Goal: Task Accomplishment & Management: Manage account settings

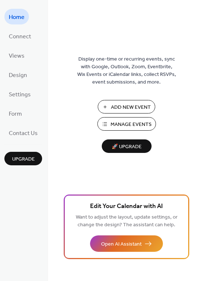
click at [144, 128] on span "Manage Events" at bounding box center [130, 125] width 41 height 8
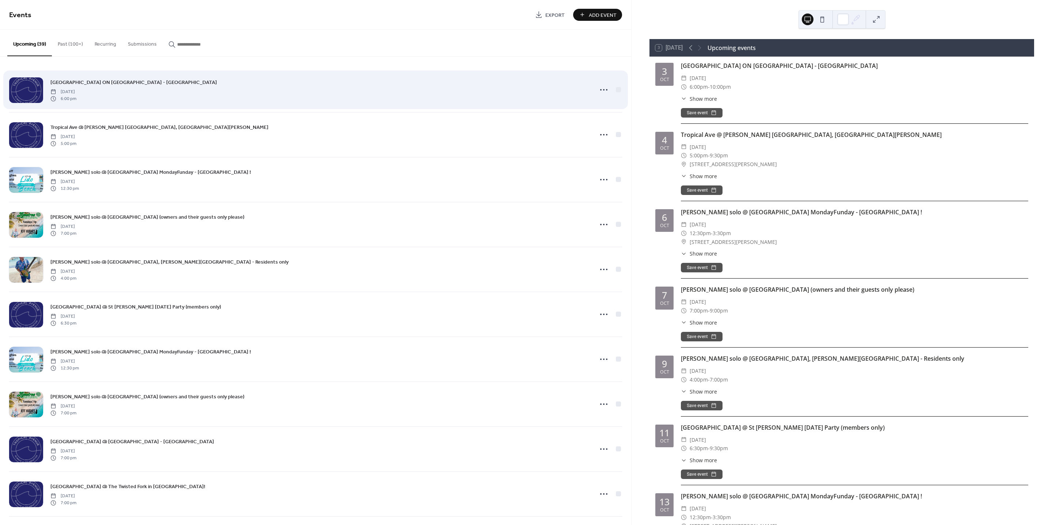
click at [27, 94] on div at bounding box center [26, 90] width 34 height 26
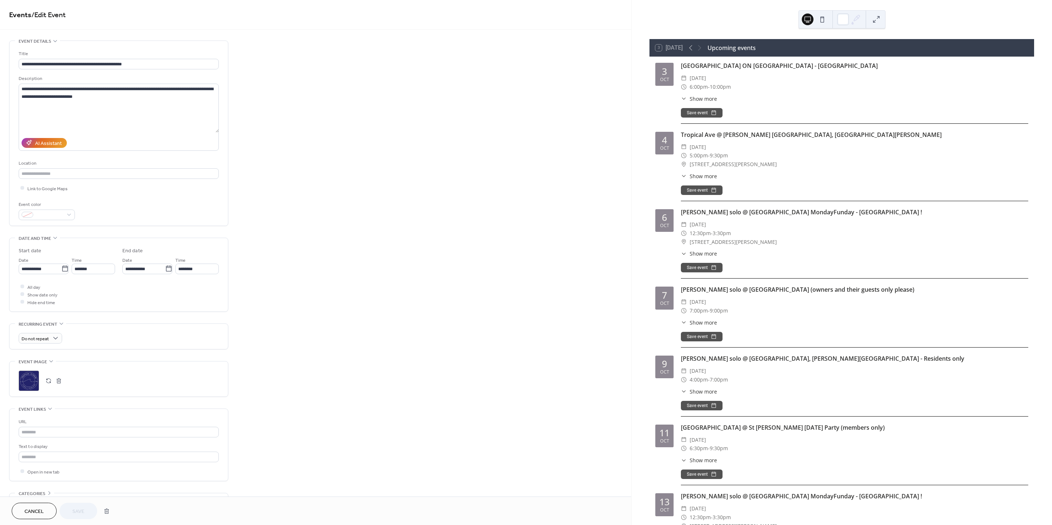
click at [30, 378] on div ";" at bounding box center [29, 381] width 20 height 20
click at [81, 510] on span "Save" at bounding box center [78, 512] width 12 height 8
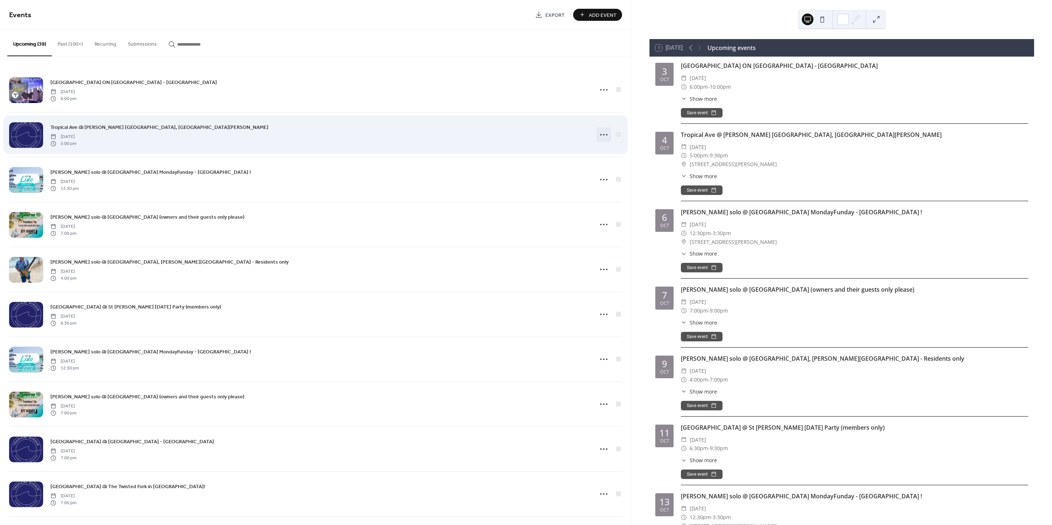
click at [602, 133] on icon at bounding box center [604, 135] width 12 height 12
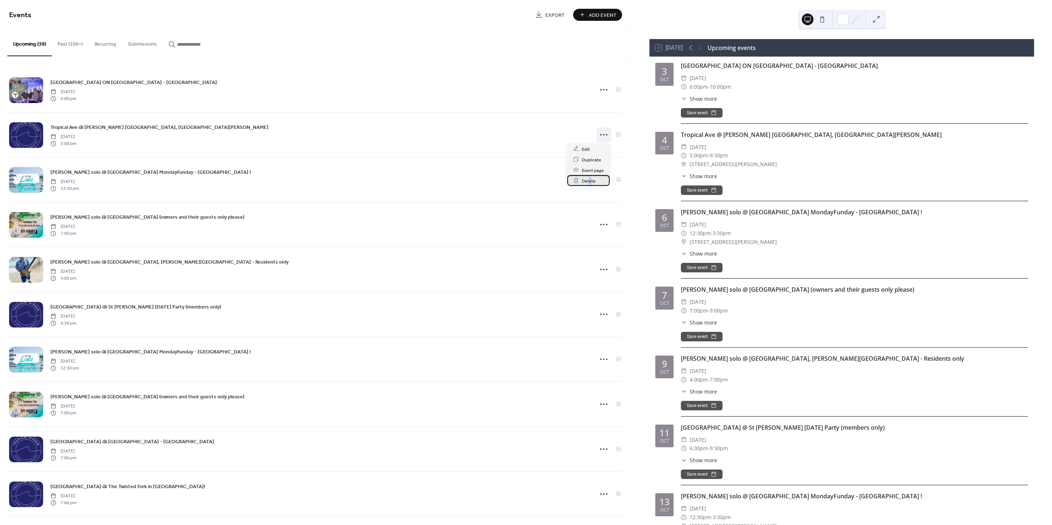
click at [589, 178] on span "Delete" at bounding box center [589, 181] width 14 height 8
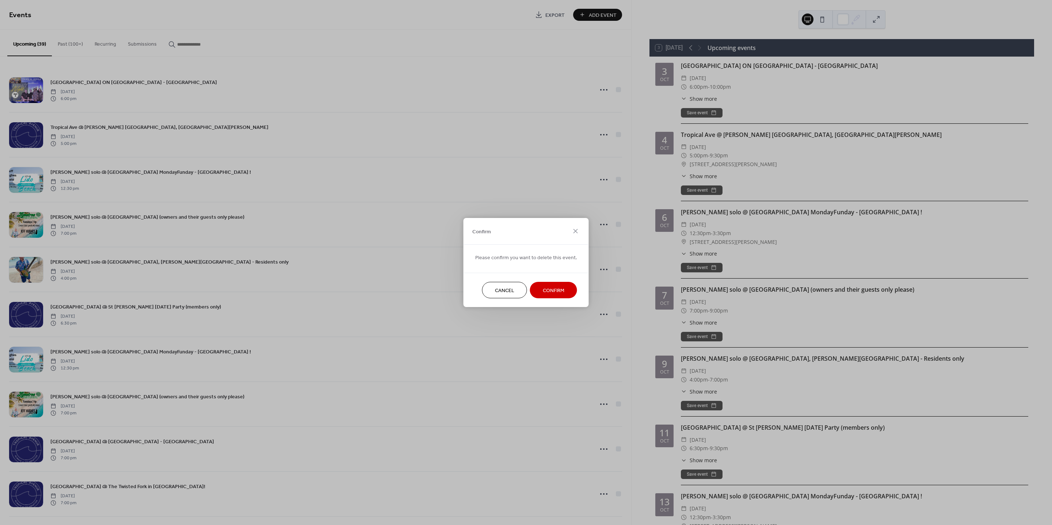
click at [538, 290] on button "Confirm" at bounding box center [553, 290] width 47 height 16
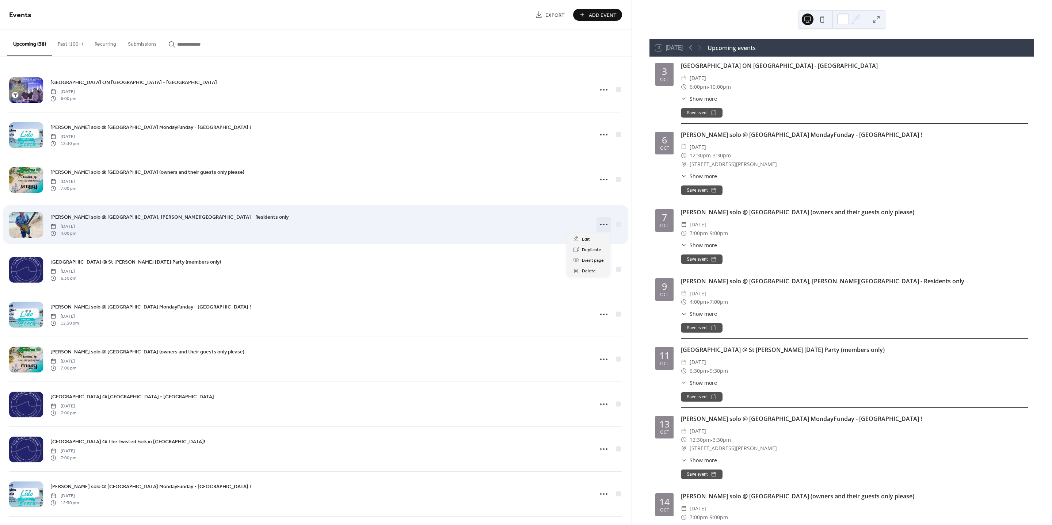
click at [600, 226] on icon at bounding box center [604, 225] width 12 height 12
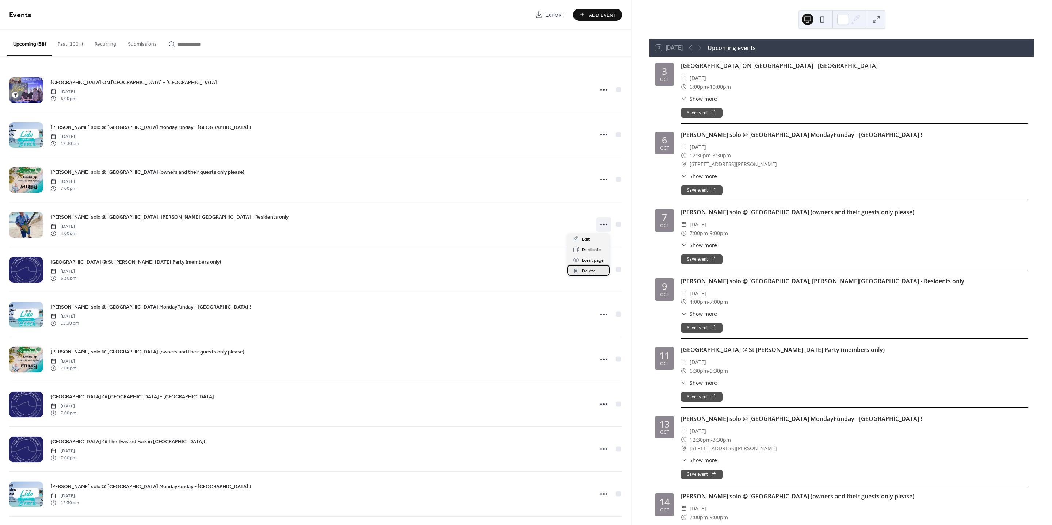
click at [588, 271] on span "Delete" at bounding box center [589, 272] width 14 height 8
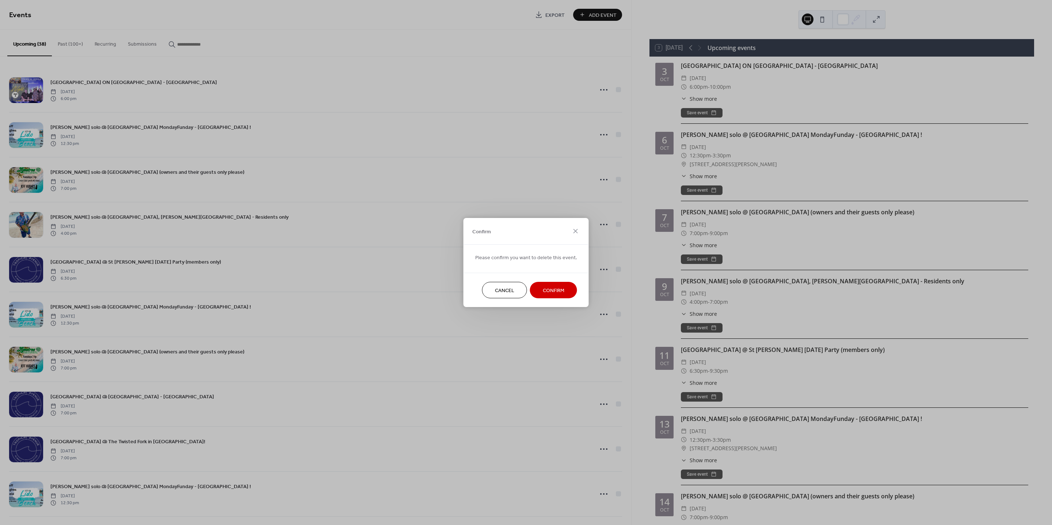
click at [556, 288] on span "Confirm" at bounding box center [554, 291] width 22 height 8
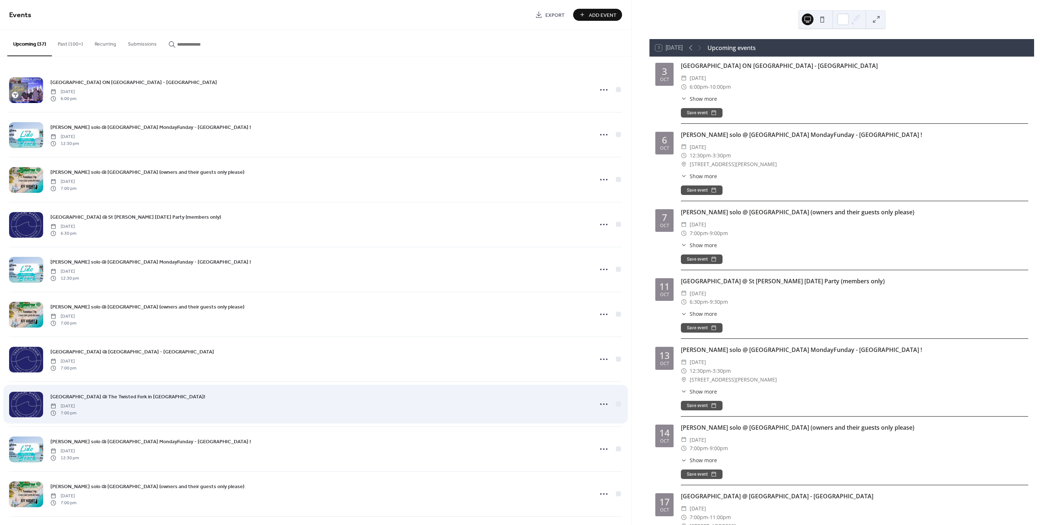
click at [17, 401] on div at bounding box center [26, 405] width 34 height 26
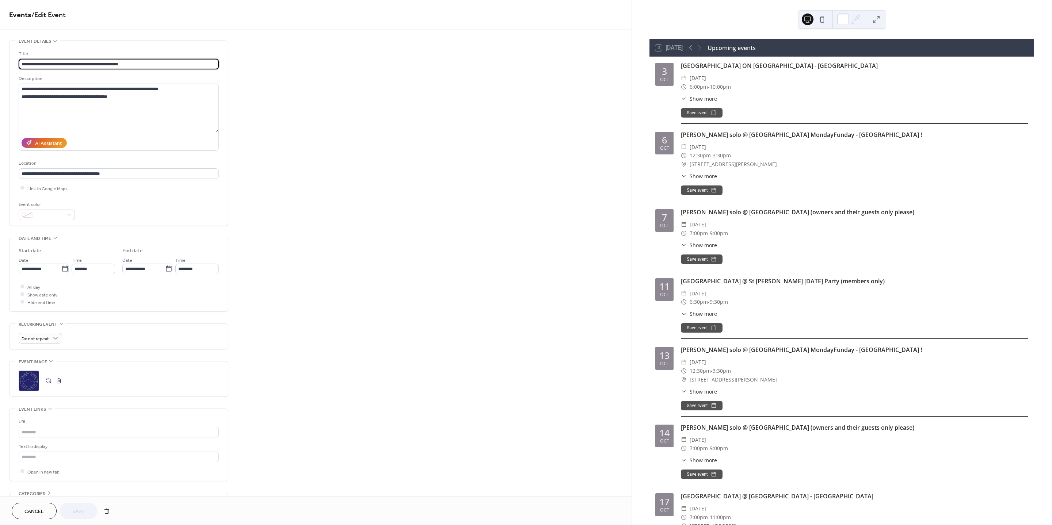
click at [31, 386] on div ";" at bounding box center [29, 381] width 20 height 20
click at [29, 379] on div ";" at bounding box center [29, 381] width 20 height 20
click at [79, 515] on span "Save" at bounding box center [78, 512] width 12 height 8
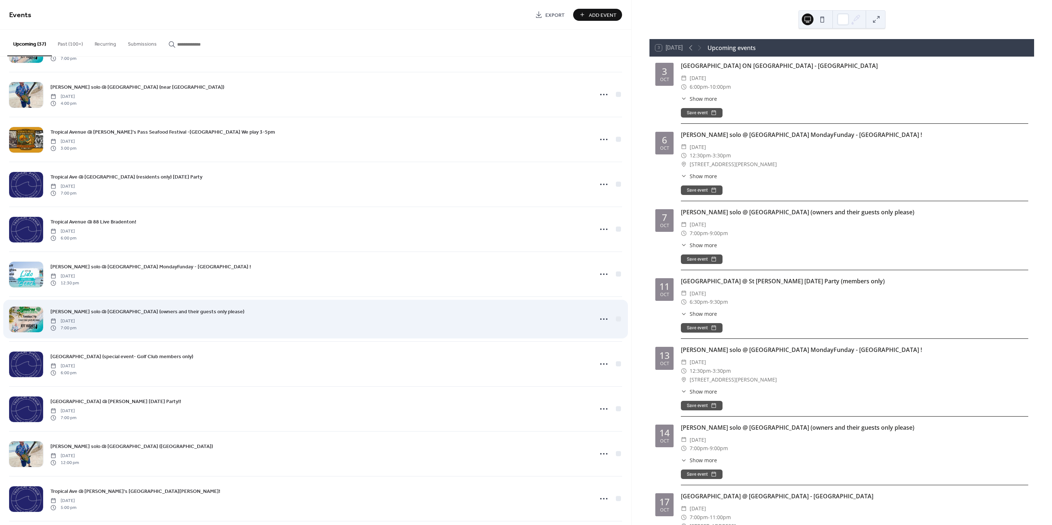
scroll to position [457, 0]
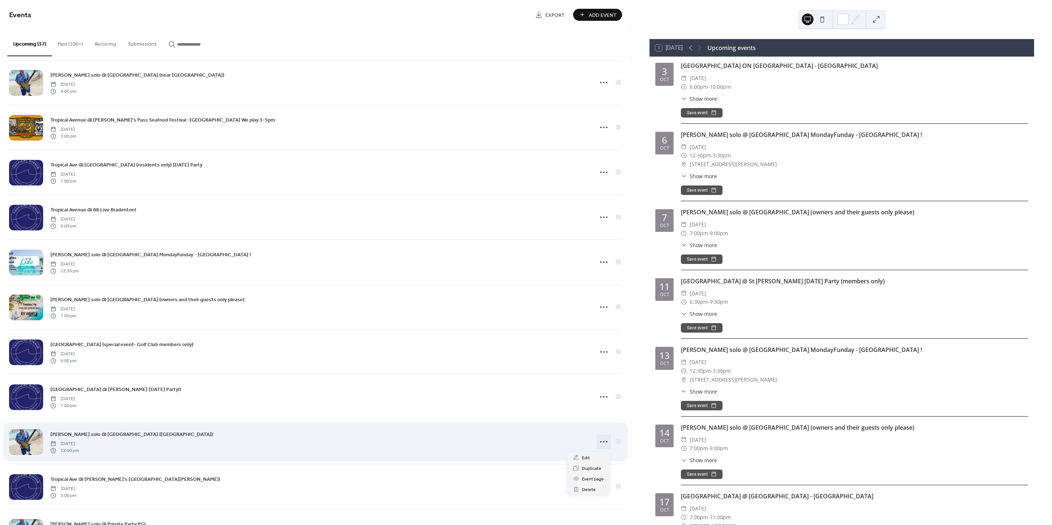
click at [604, 441] on icon at bounding box center [604, 442] width 12 height 12
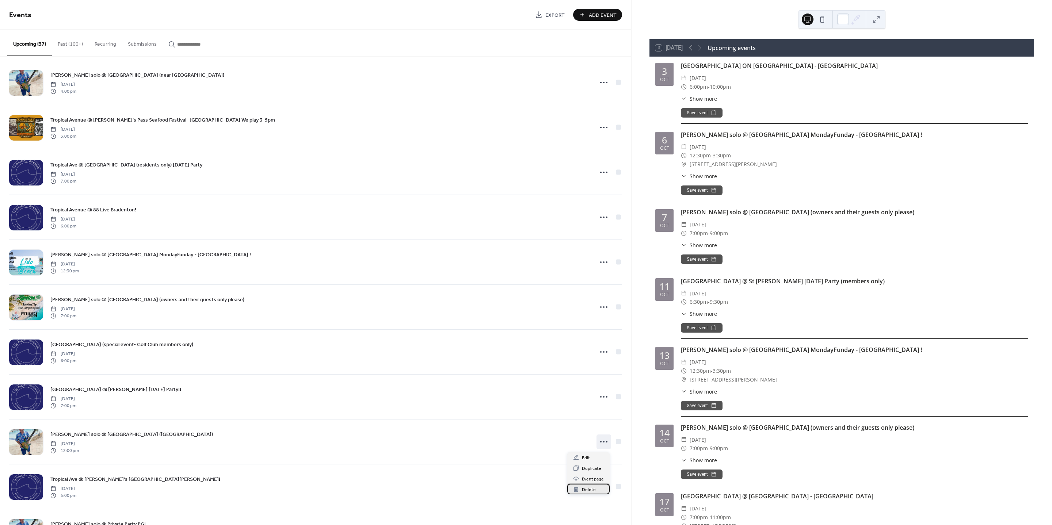
click at [586, 490] on span "Delete" at bounding box center [589, 490] width 14 height 8
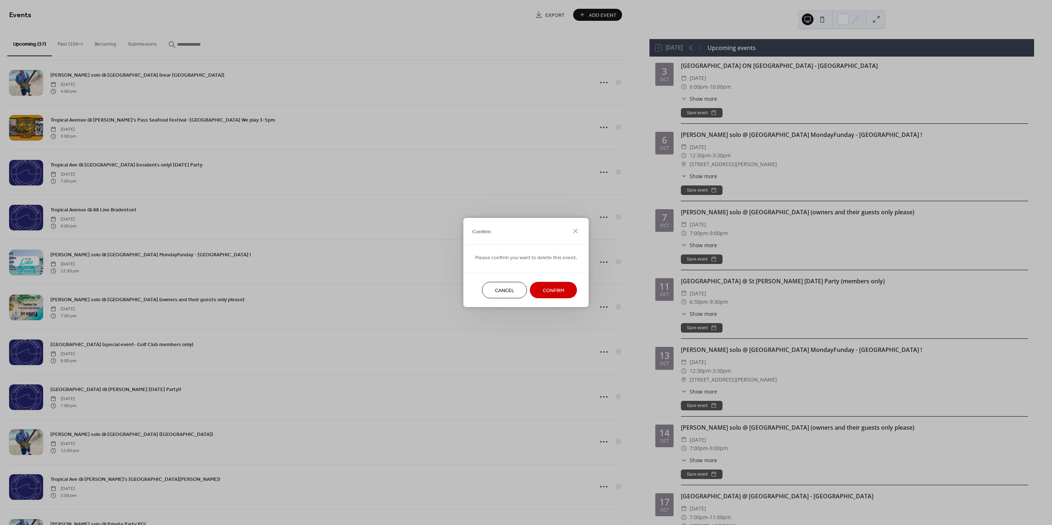
click at [545, 285] on button "Confirm" at bounding box center [553, 290] width 47 height 16
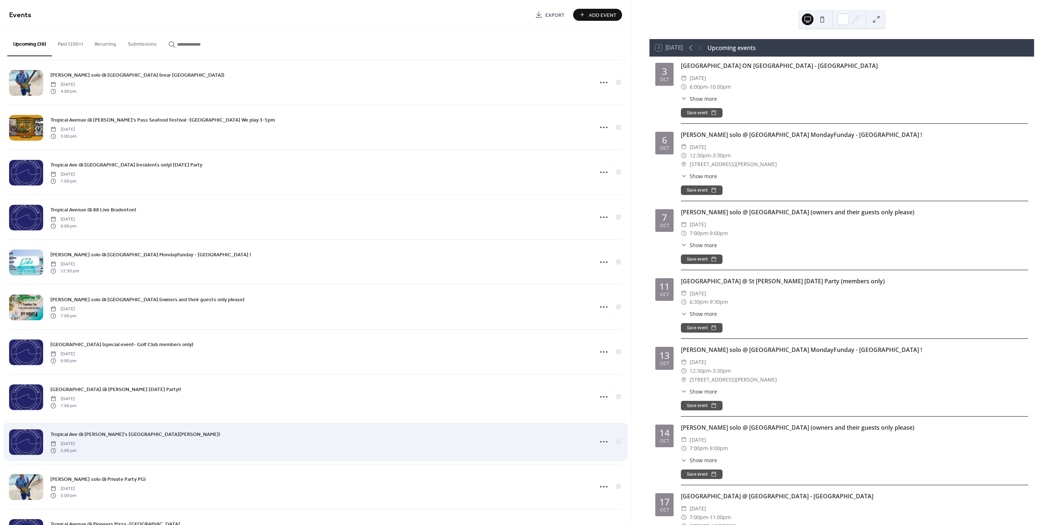
click at [119, 437] on span "Tropical Ave @ [PERSON_NAME]'s [GEOGRAPHIC_DATA][PERSON_NAME]!" at bounding box center [135, 435] width 170 height 8
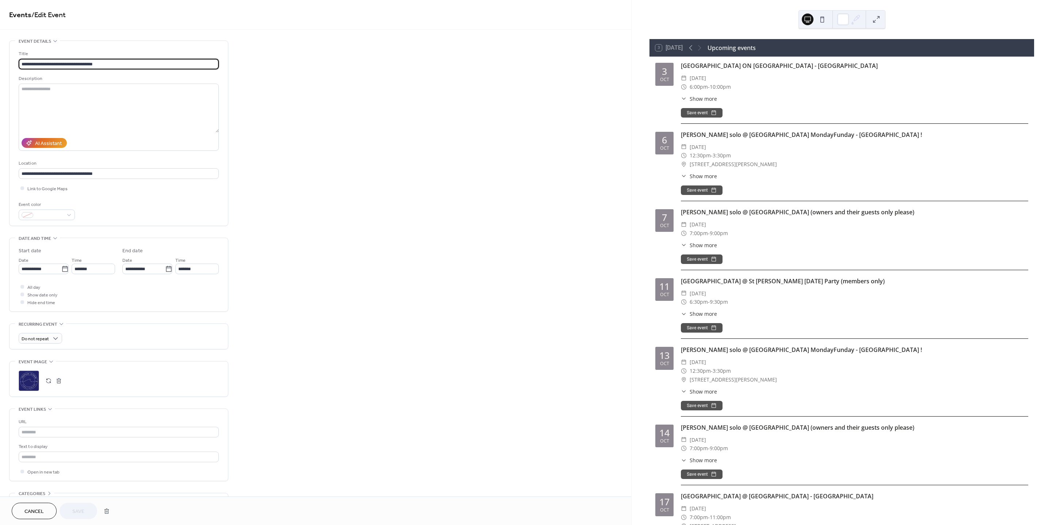
click at [109, 61] on input "**********" at bounding box center [119, 64] width 200 height 11
type input "**********"
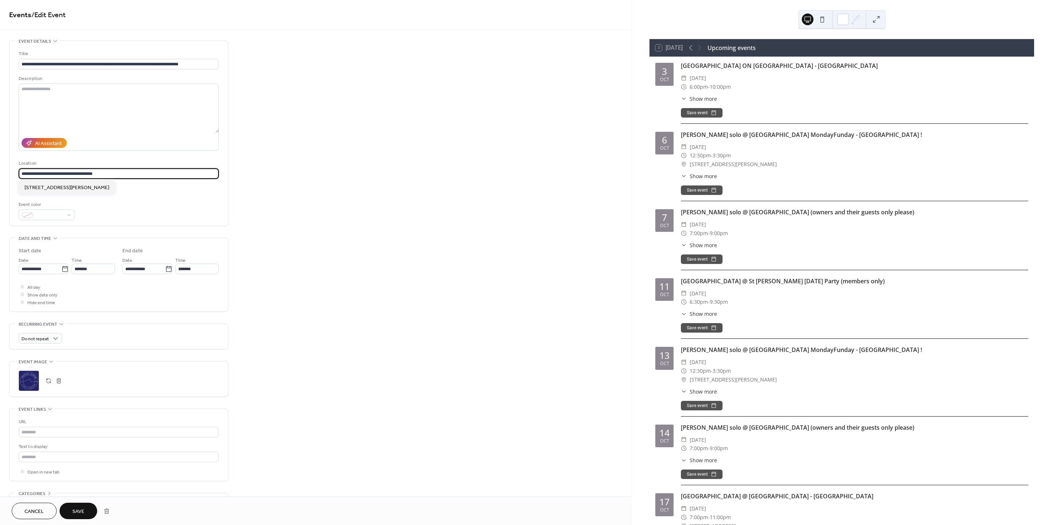
drag, startPoint x: 100, startPoint y: 174, endPoint x: -27, endPoint y: 187, distance: 127.5
click at [0, 187] on html "**********" at bounding box center [526, 262] width 1052 height 525
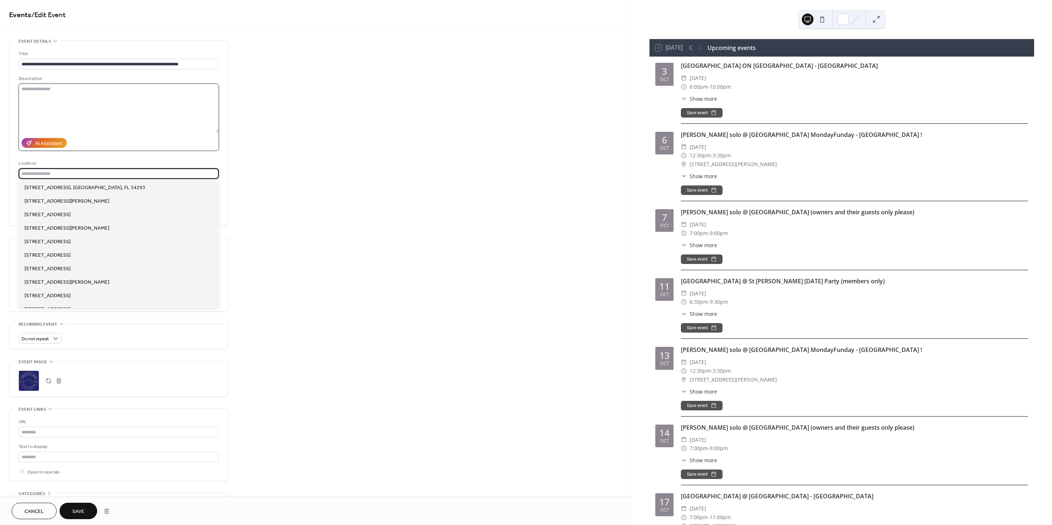
click at [74, 105] on textarea at bounding box center [119, 108] width 200 height 49
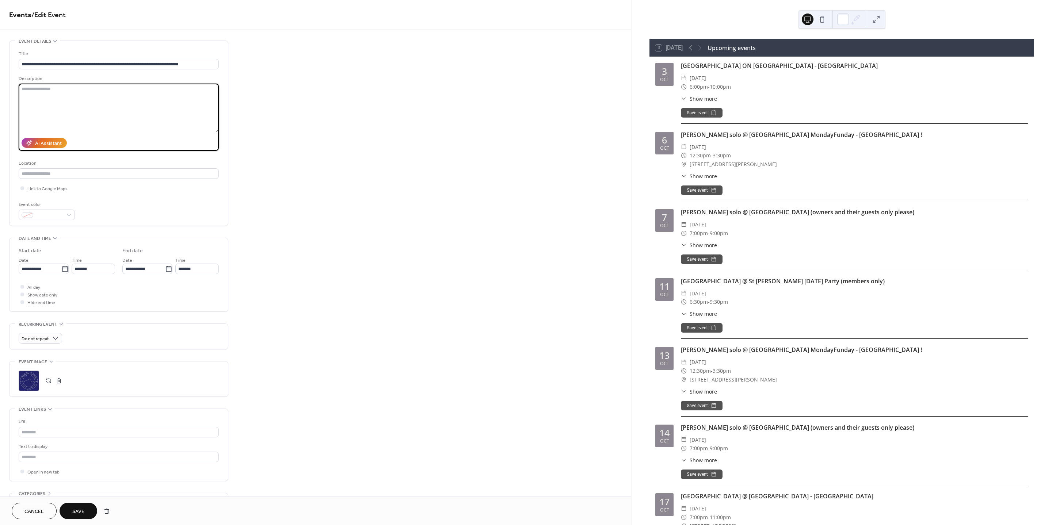
click at [54, 92] on textarea at bounding box center [119, 108] width 200 height 49
type textarea "**********"
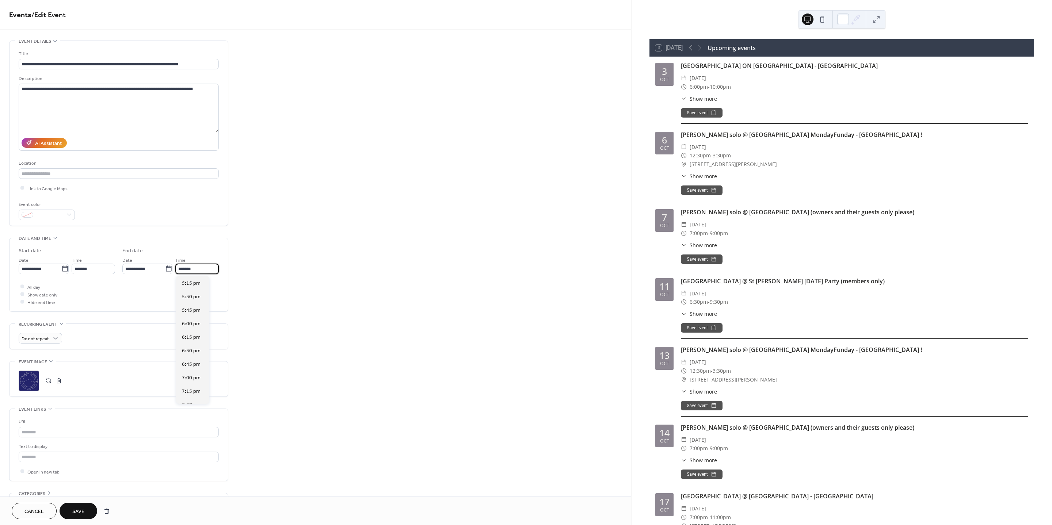
click at [193, 268] on input "*******" at bounding box center [196, 269] width 43 height 11
click at [197, 307] on span "10:00 pm" at bounding box center [193, 311] width 22 height 8
type input "********"
click at [90, 510] on button "Save" at bounding box center [79, 511] width 38 height 16
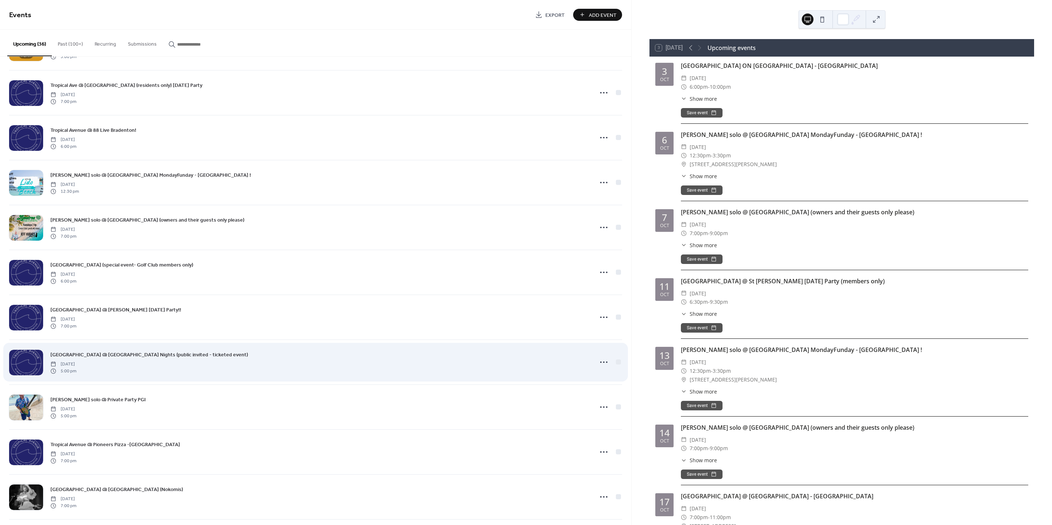
scroll to position [548, 0]
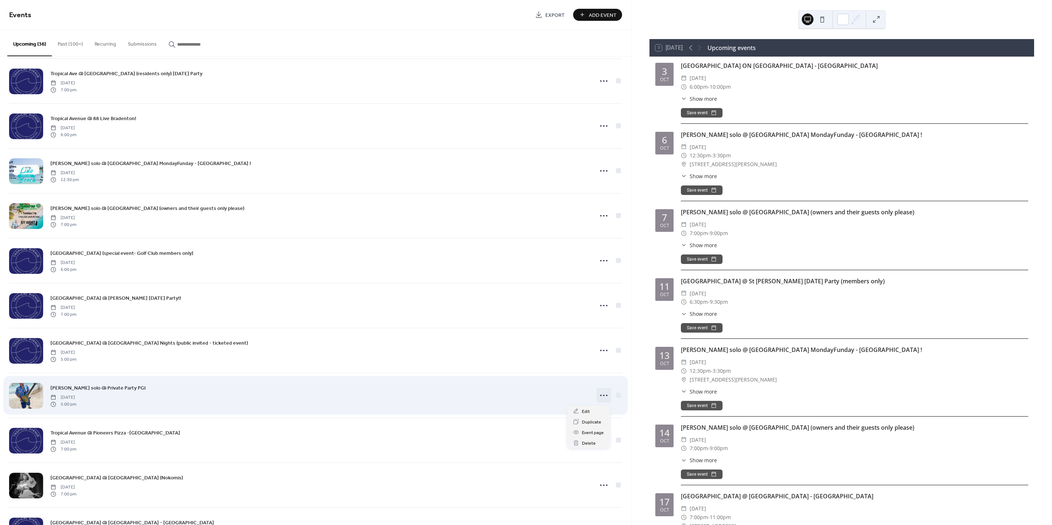
click at [600, 396] on circle at bounding box center [600, 395] width 1 height 1
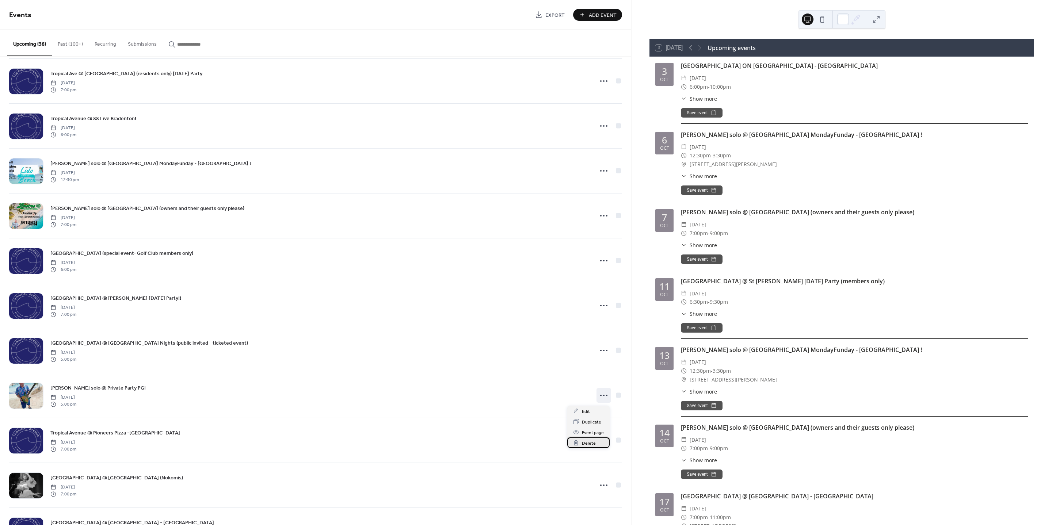
click at [582, 445] on span "Delete" at bounding box center [589, 444] width 14 height 8
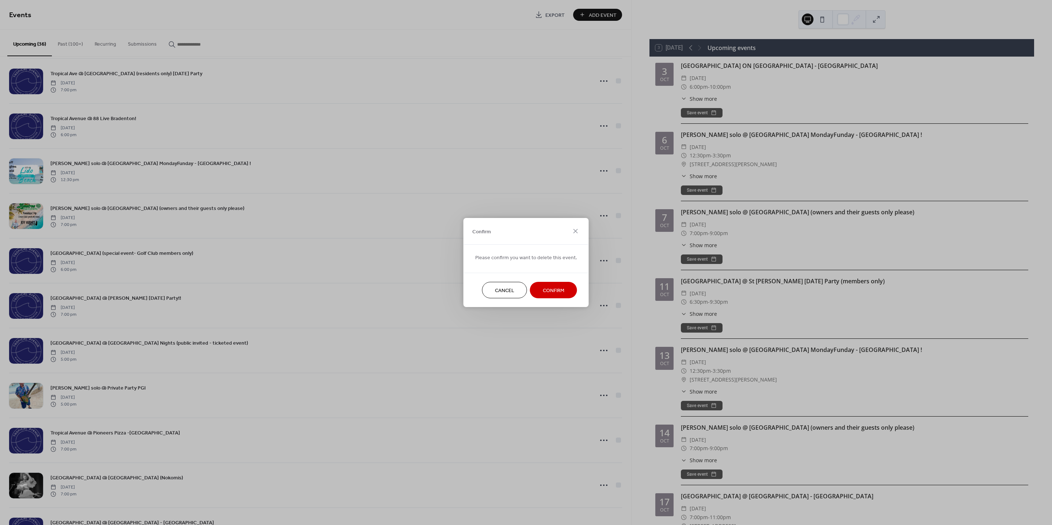
click at [550, 287] on span "Confirm" at bounding box center [554, 291] width 22 height 8
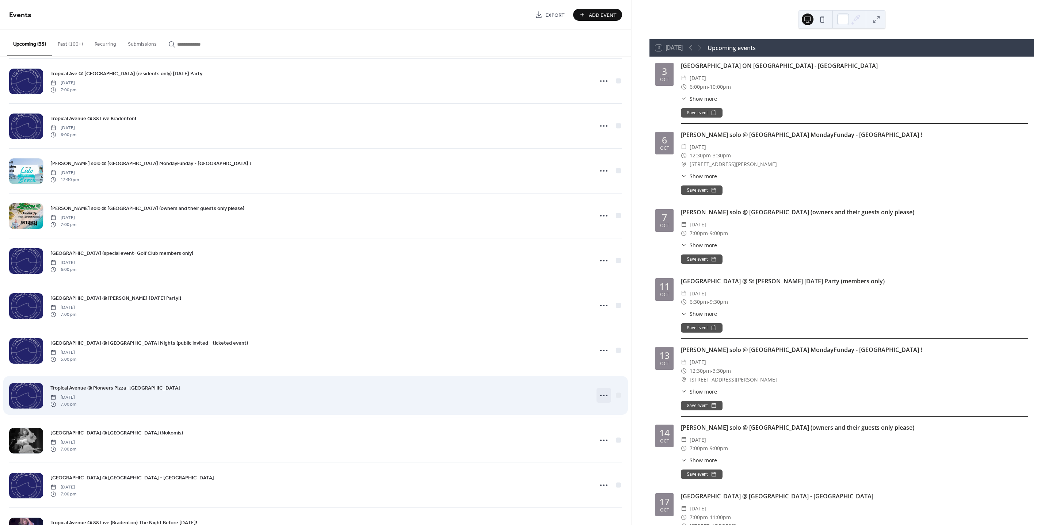
click at [605, 398] on icon at bounding box center [604, 396] width 12 height 12
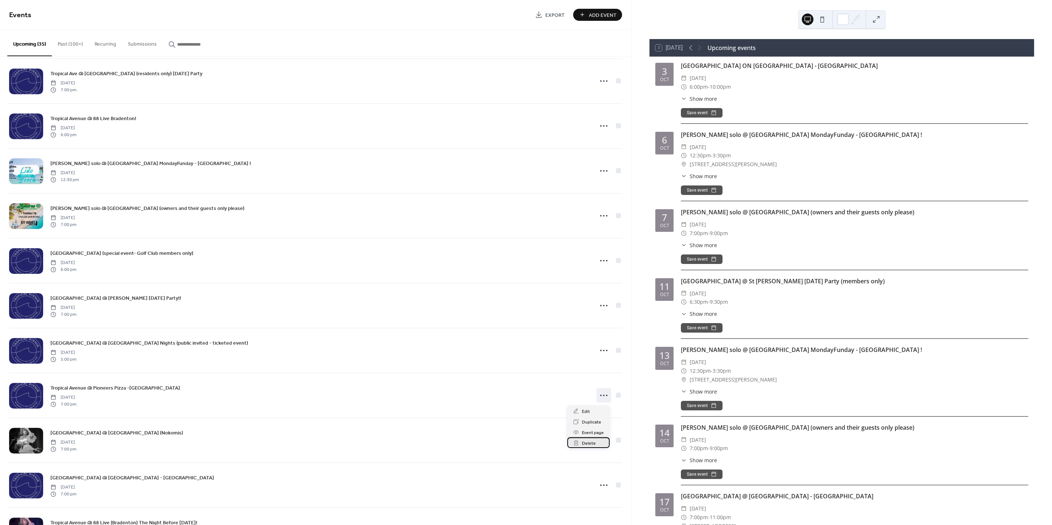
click at [588, 441] on span "Delete" at bounding box center [589, 444] width 14 height 8
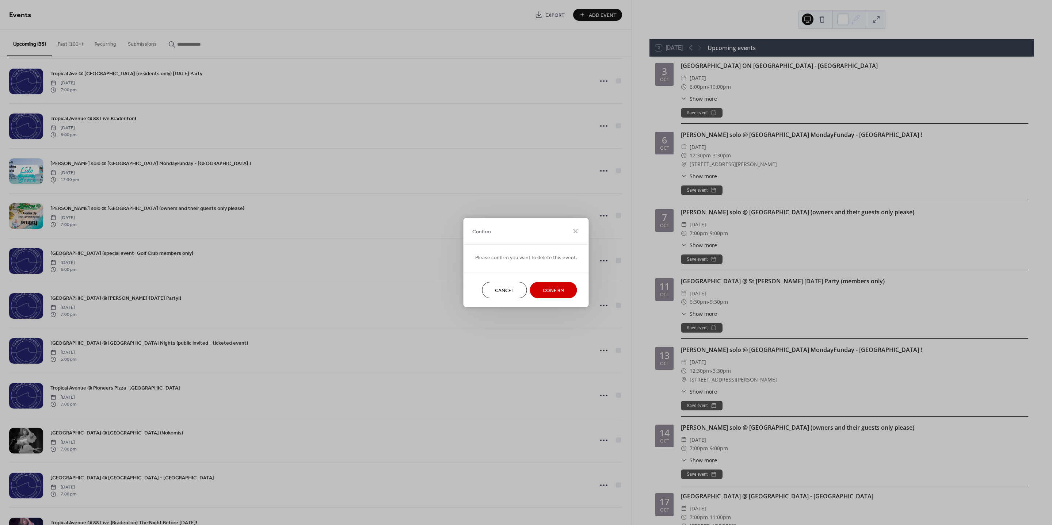
click at [558, 285] on button "Confirm" at bounding box center [553, 290] width 47 height 16
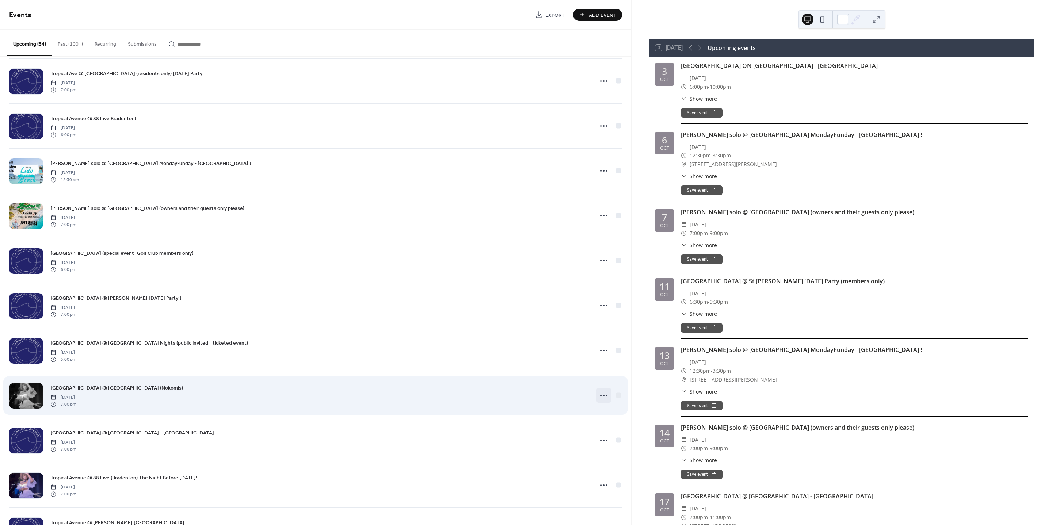
click at [603, 398] on icon at bounding box center [604, 396] width 12 height 12
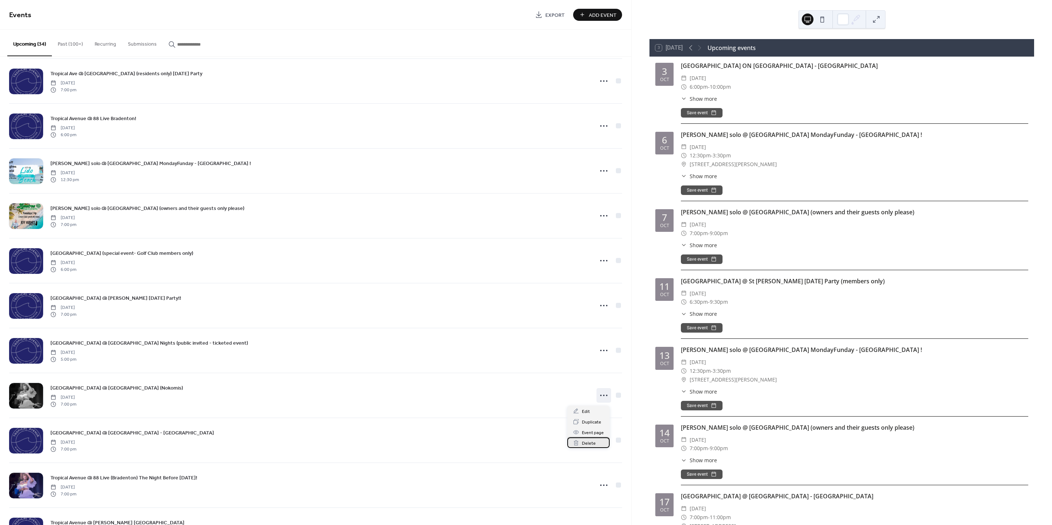
click at [593, 441] on span "Delete" at bounding box center [589, 444] width 14 height 8
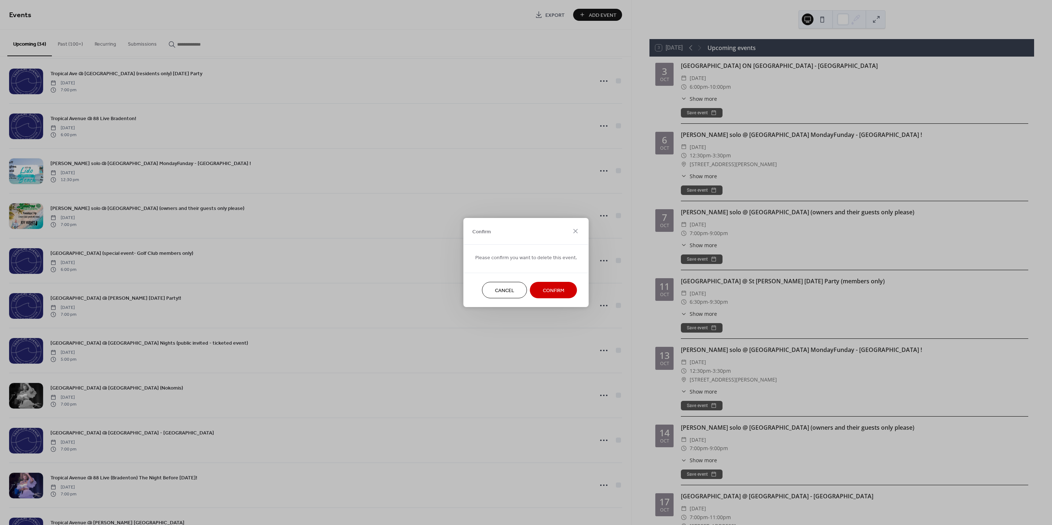
click at [551, 291] on span "Confirm" at bounding box center [554, 291] width 22 height 8
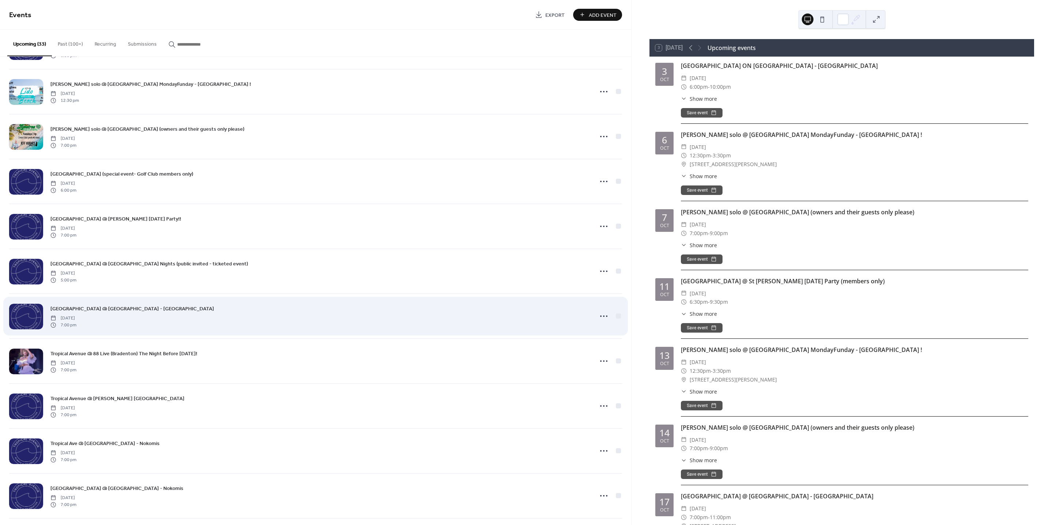
scroll to position [640, 0]
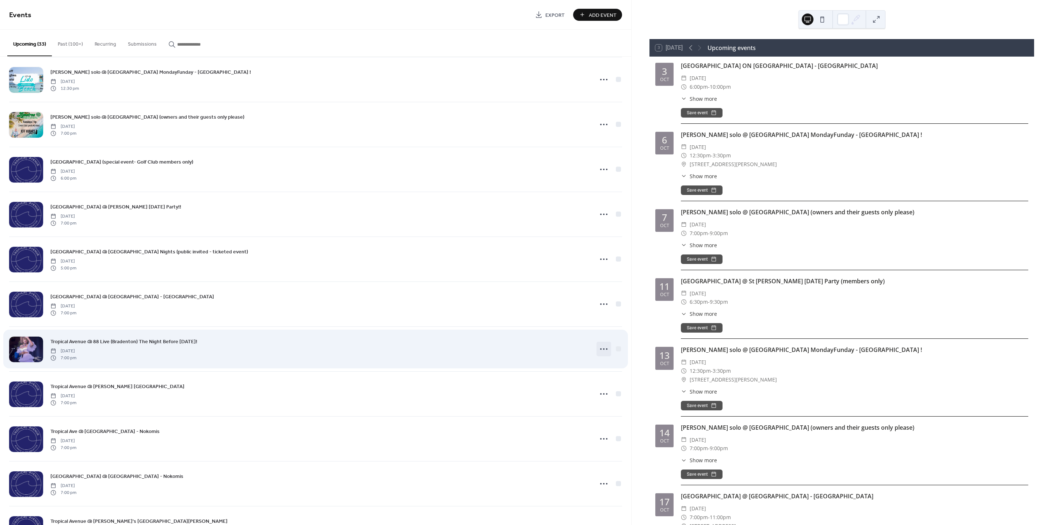
click at [600, 350] on circle at bounding box center [600, 349] width 1 height 1
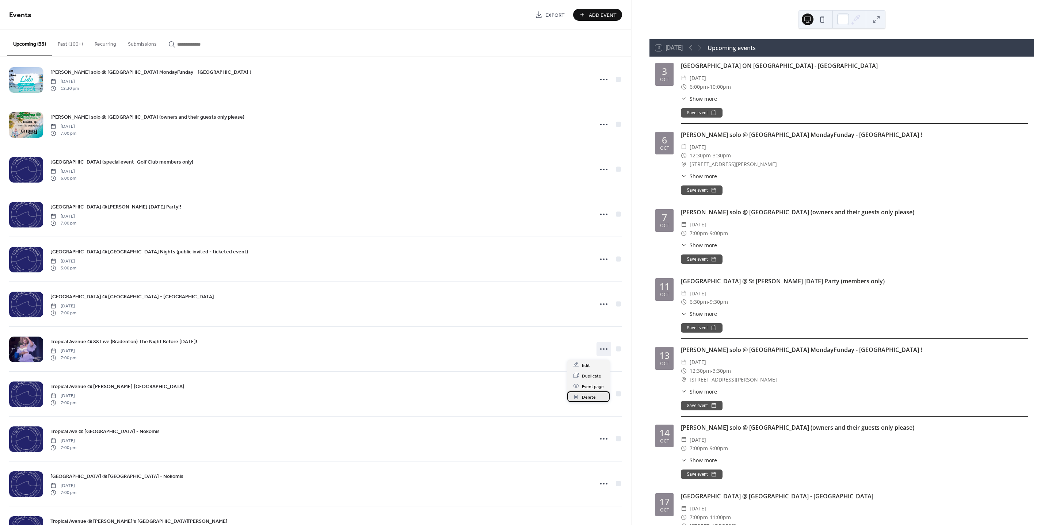
click at [588, 395] on span "Delete" at bounding box center [589, 398] width 14 height 8
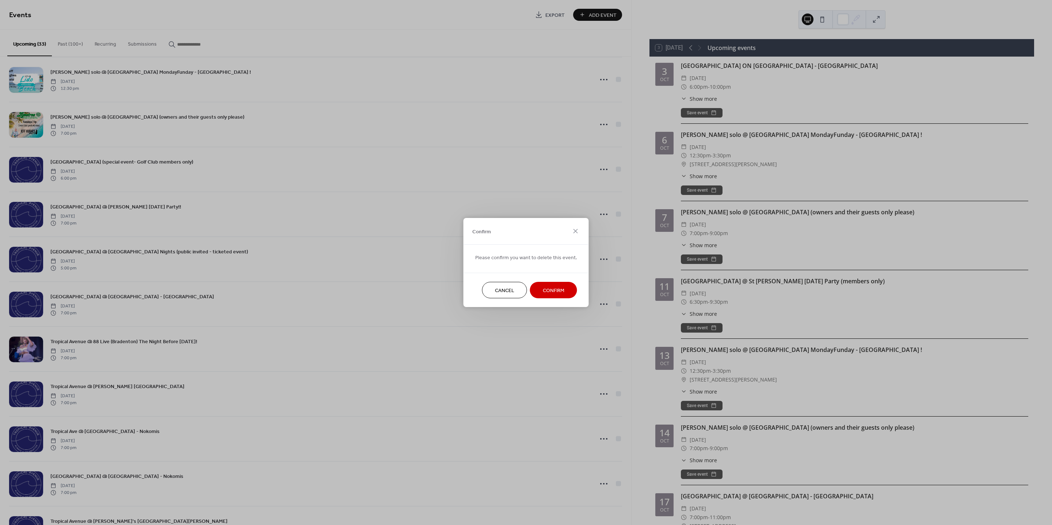
click at [564, 289] on button "Confirm" at bounding box center [553, 290] width 47 height 16
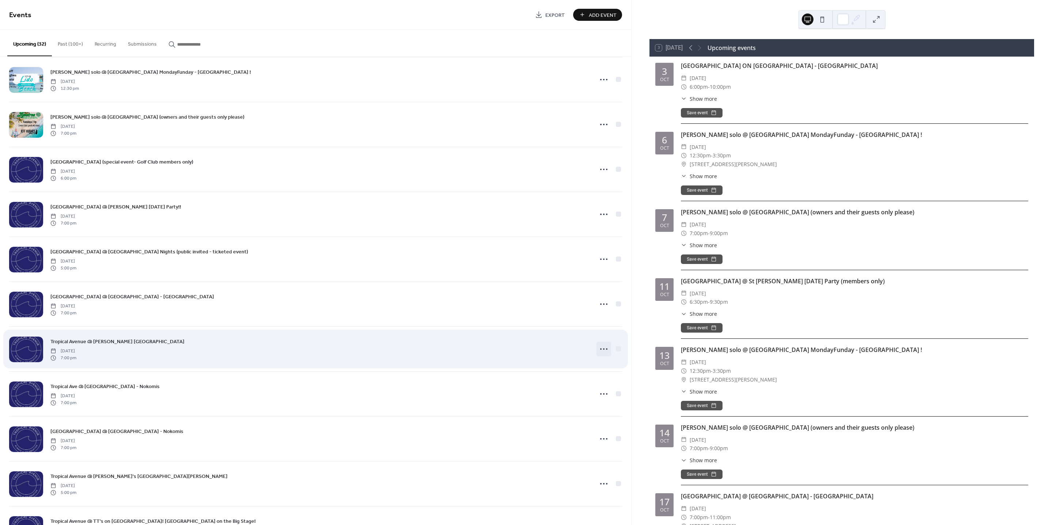
click at [603, 350] on circle at bounding box center [603, 349] width 1 height 1
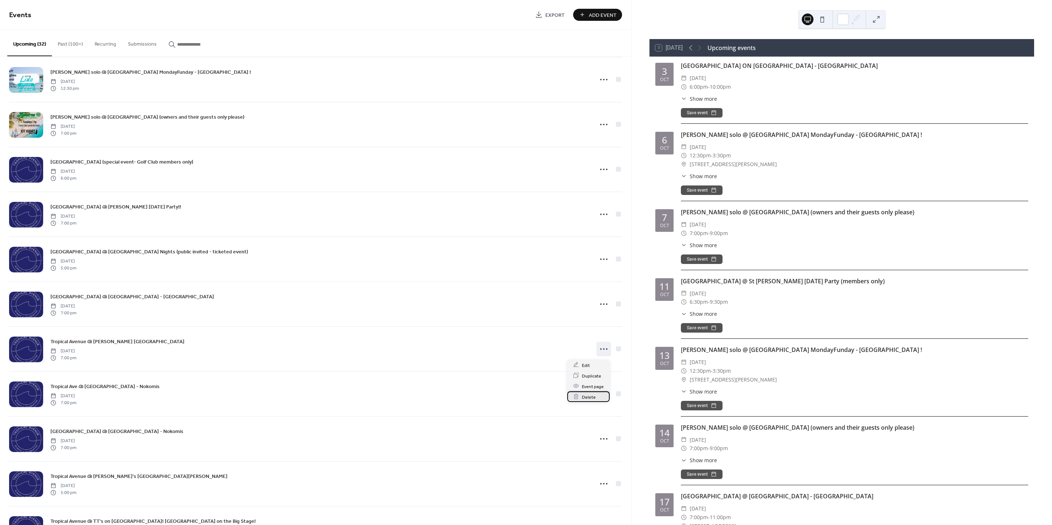
click at [589, 397] on span "Delete" at bounding box center [589, 398] width 14 height 8
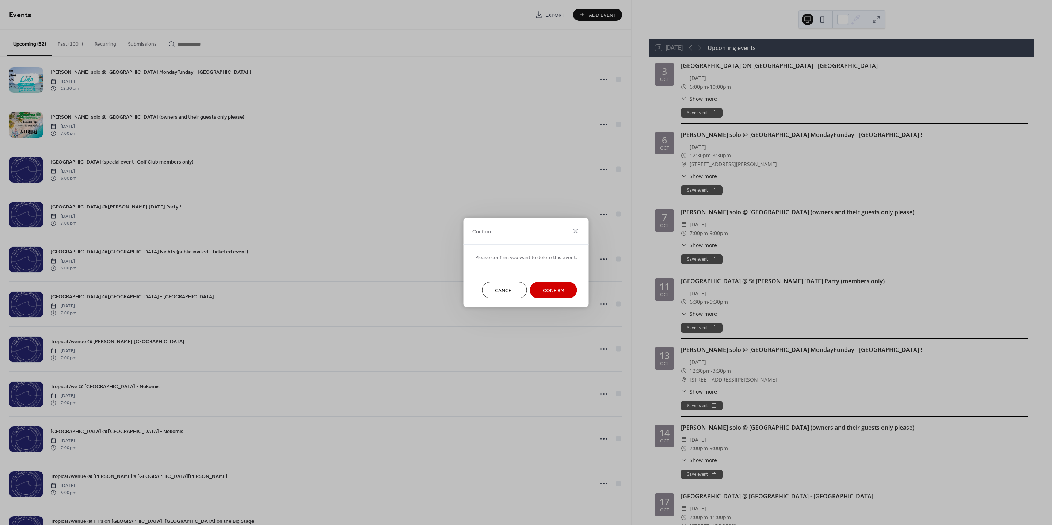
click at [558, 288] on span "Confirm" at bounding box center [554, 291] width 22 height 8
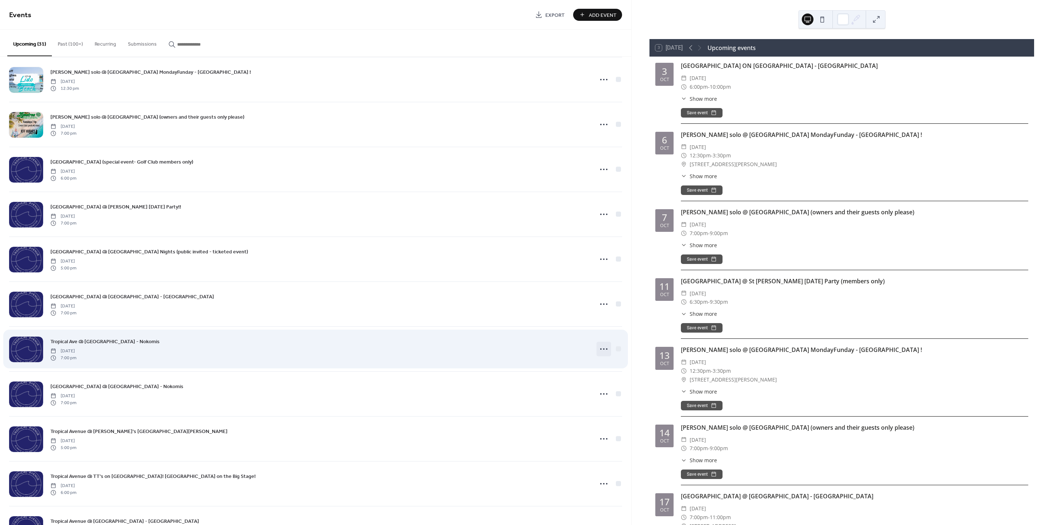
click at [602, 353] on icon at bounding box center [604, 350] width 12 height 12
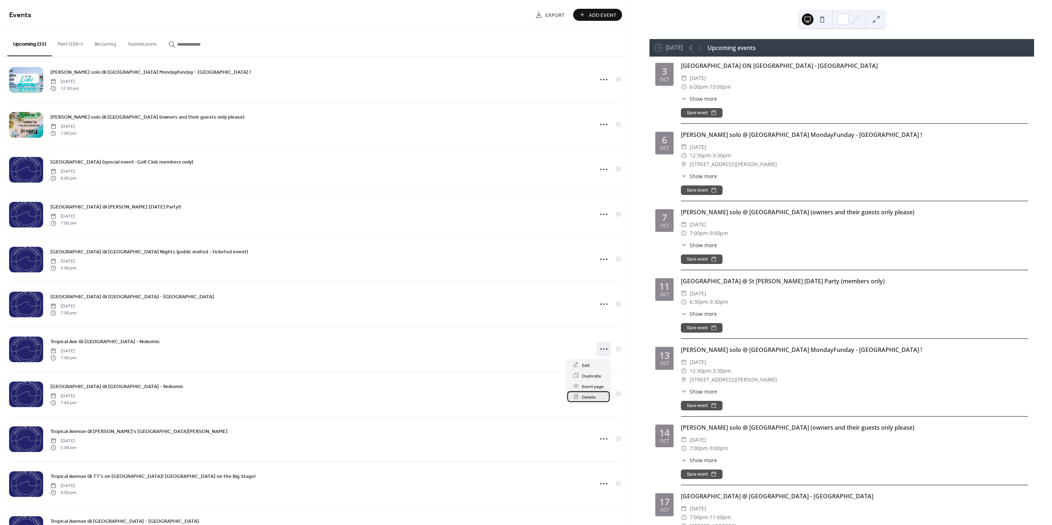
click at [585, 397] on span "Delete" at bounding box center [589, 398] width 14 height 8
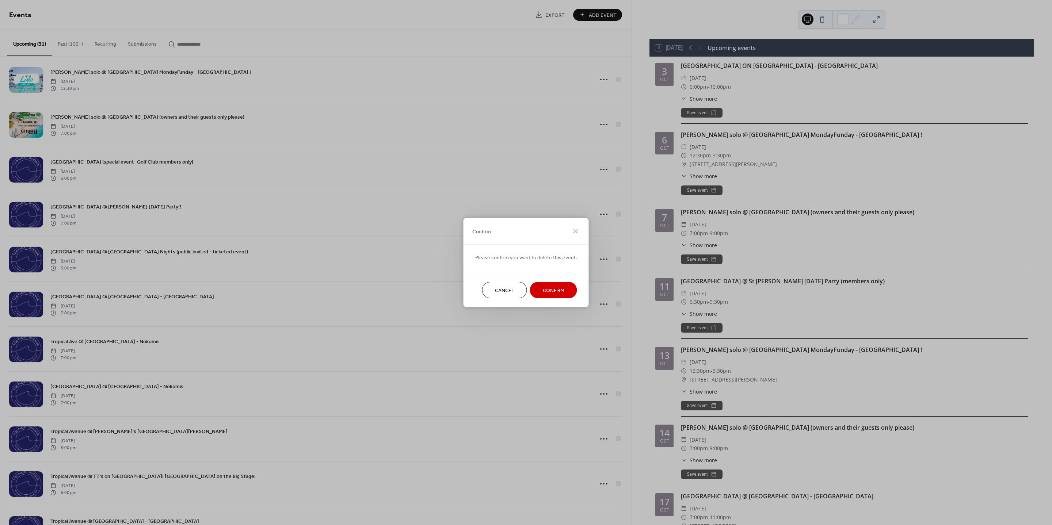
click at [554, 289] on span "Confirm" at bounding box center [554, 291] width 22 height 8
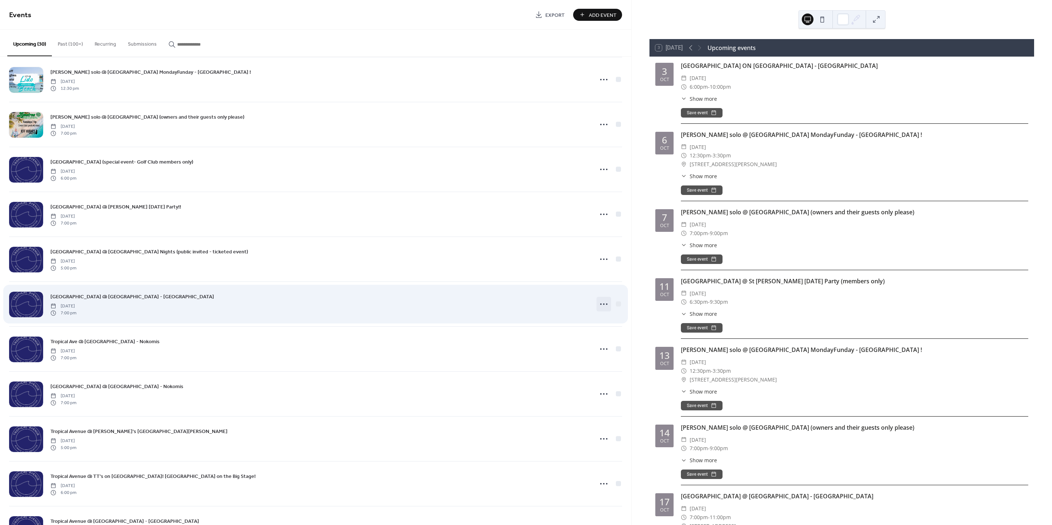
click at [603, 308] on icon at bounding box center [604, 305] width 12 height 12
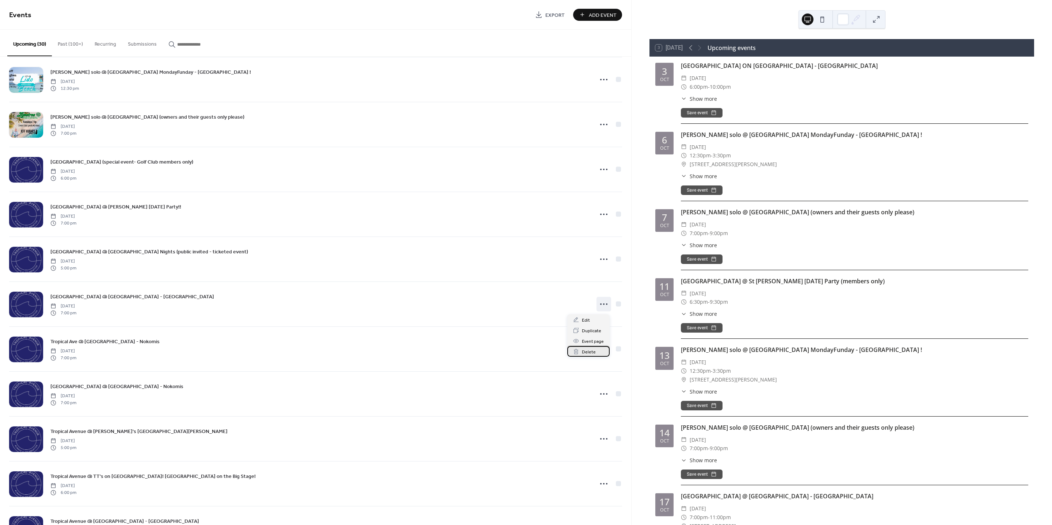
click at [589, 353] on span "Delete" at bounding box center [589, 353] width 14 height 8
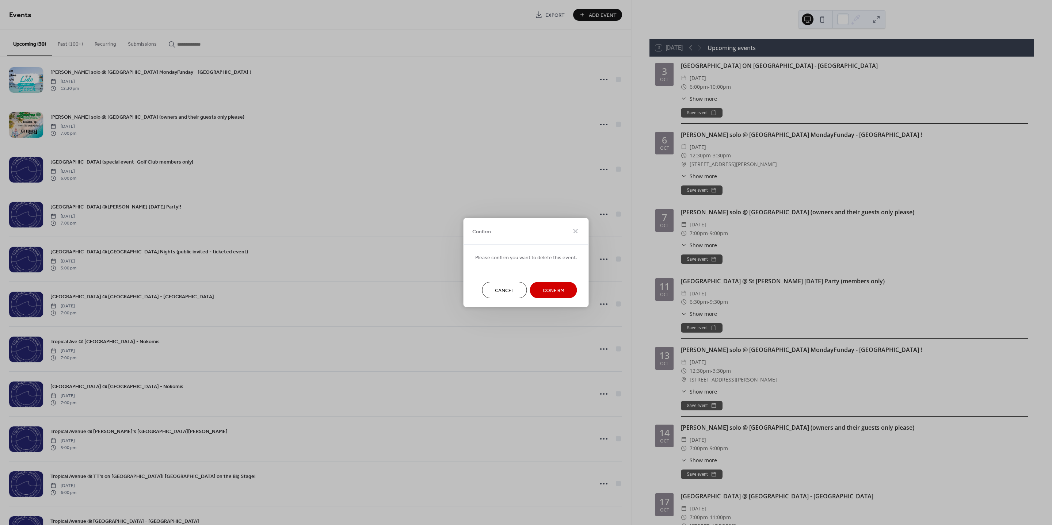
click at [549, 289] on span "Confirm" at bounding box center [554, 291] width 22 height 8
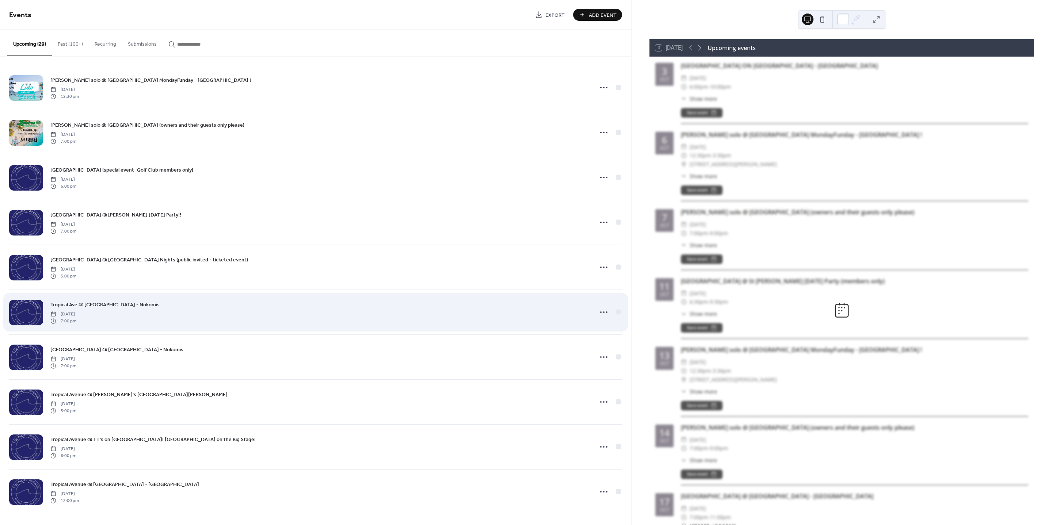
scroll to position [633, 0]
click at [600, 312] on icon at bounding box center [604, 313] width 12 height 12
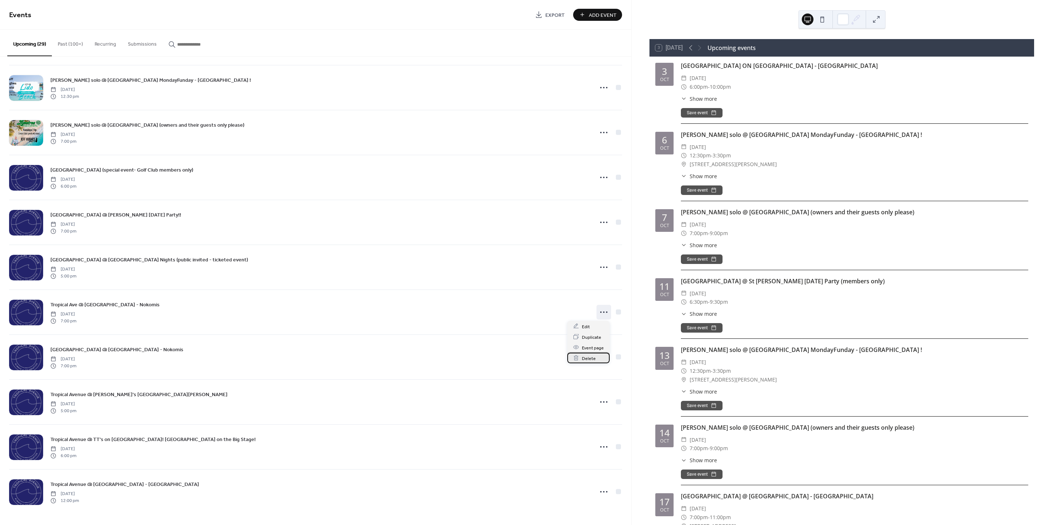
click at [589, 358] on span "Delete" at bounding box center [589, 359] width 14 height 8
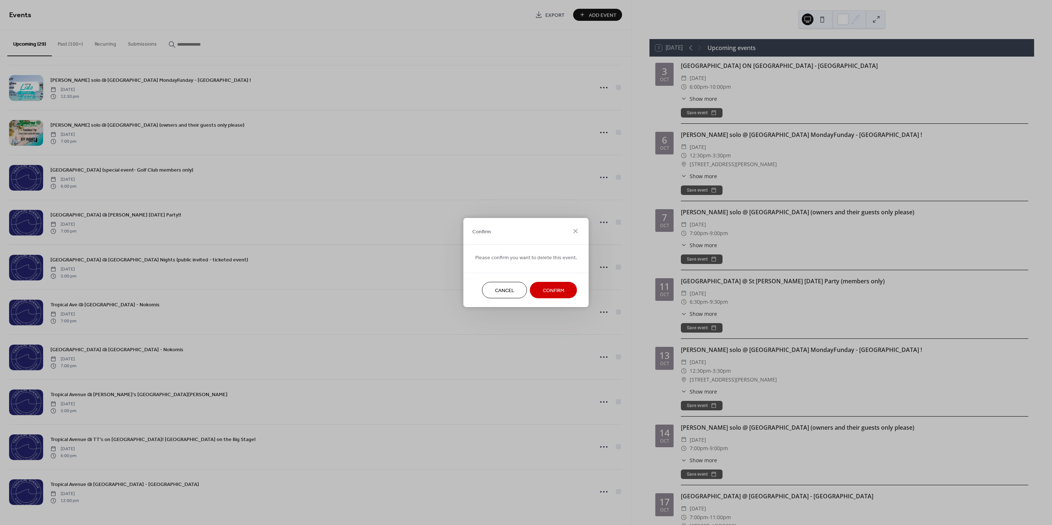
click at [559, 293] on span "Confirm" at bounding box center [554, 291] width 22 height 8
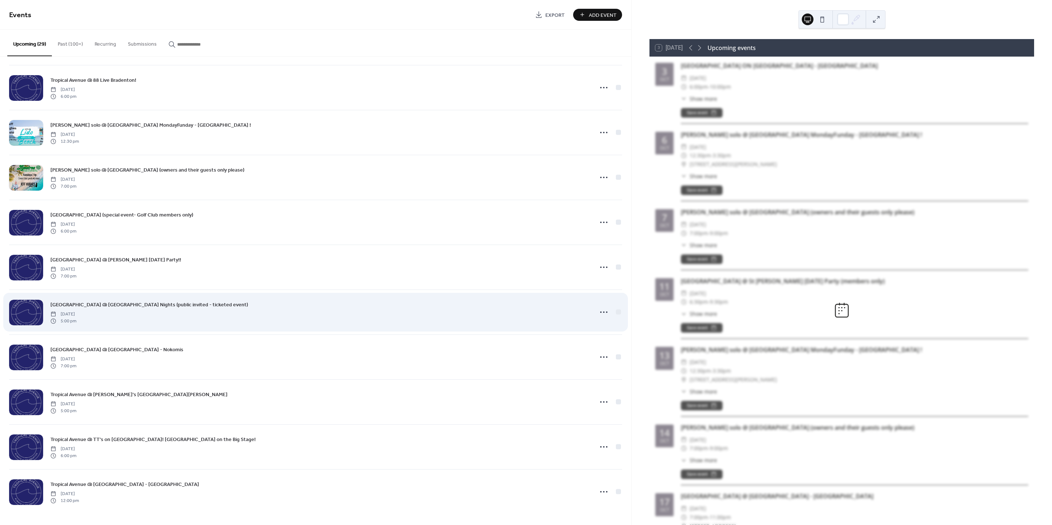
scroll to position [588, 0]
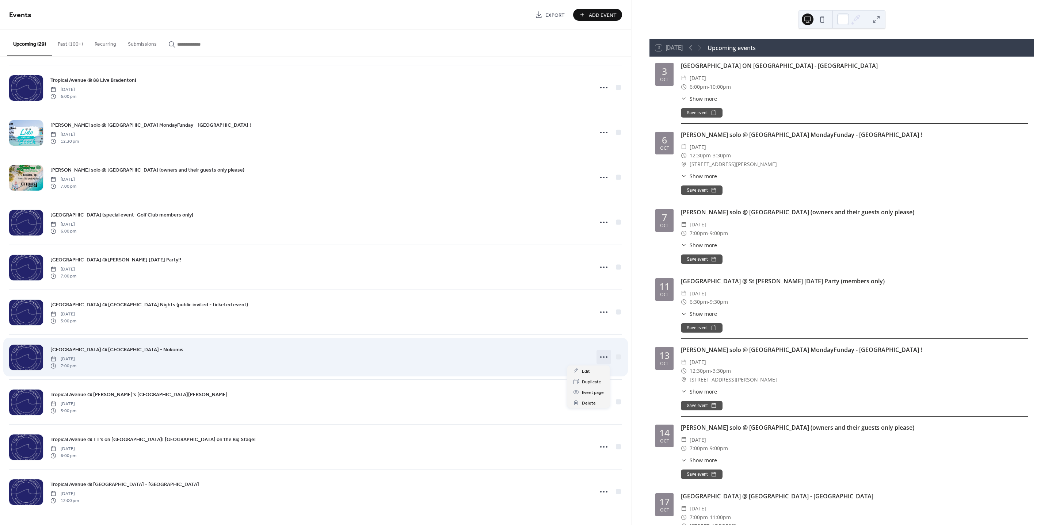
click at [602, 360] on icon at bounding box center [604, 358] width 12 height 12
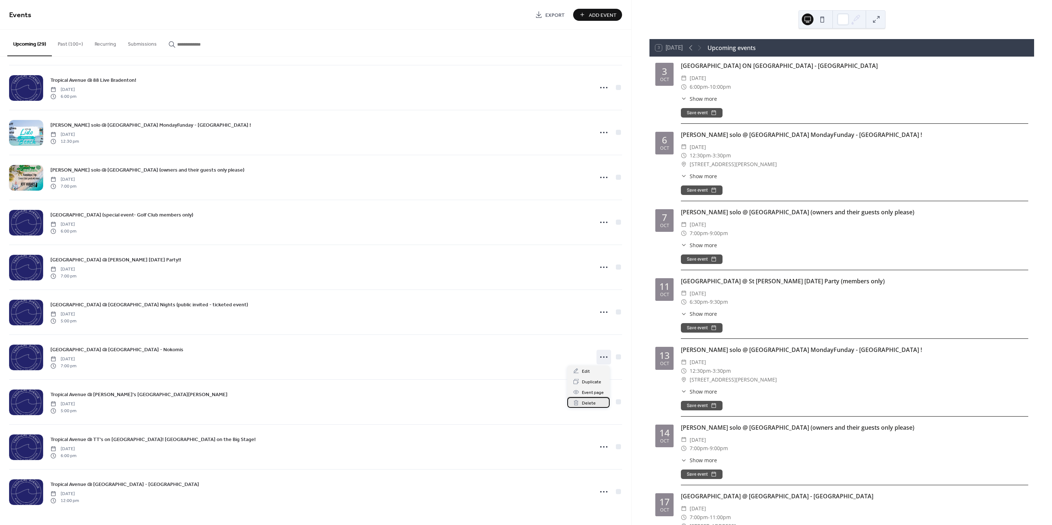
click at [590, 403] on span "Delete" at bounding box center [589, 404] width 14 height 8
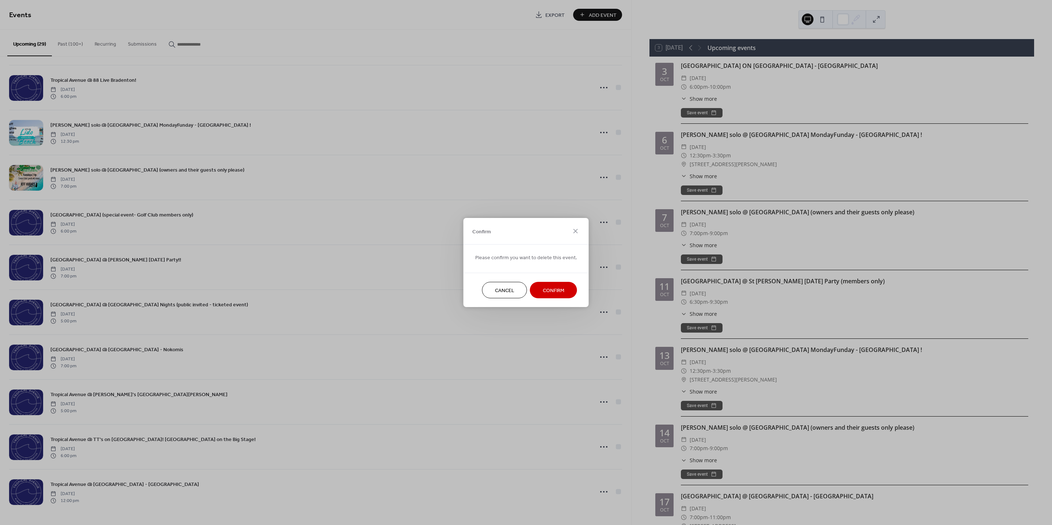
click at [563, 293] on button "Confirm" at bounding box center [553, 290] width 47 height 16
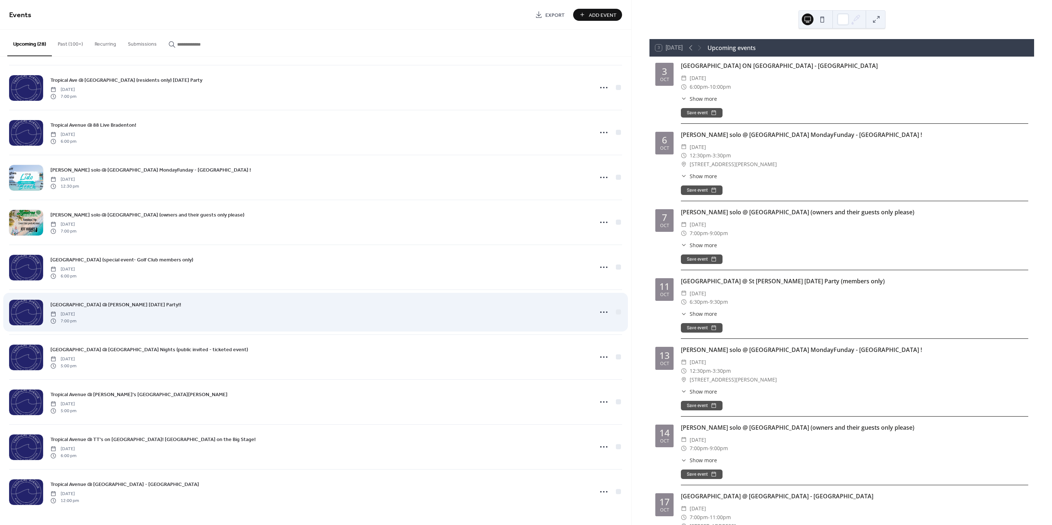
scroll to position [543, 0]
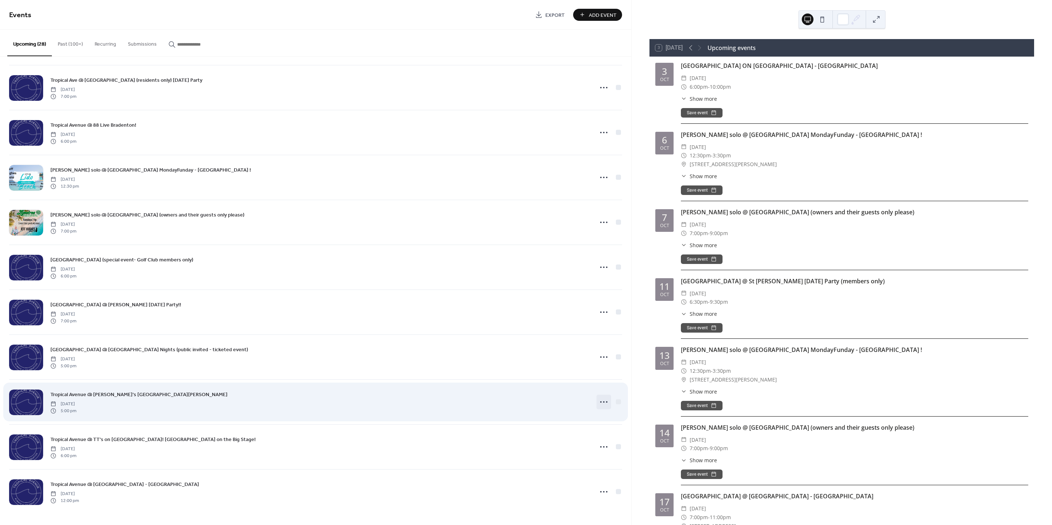
click at [603, 400] on icon at bounding box center [604, 402] width 12 height 12
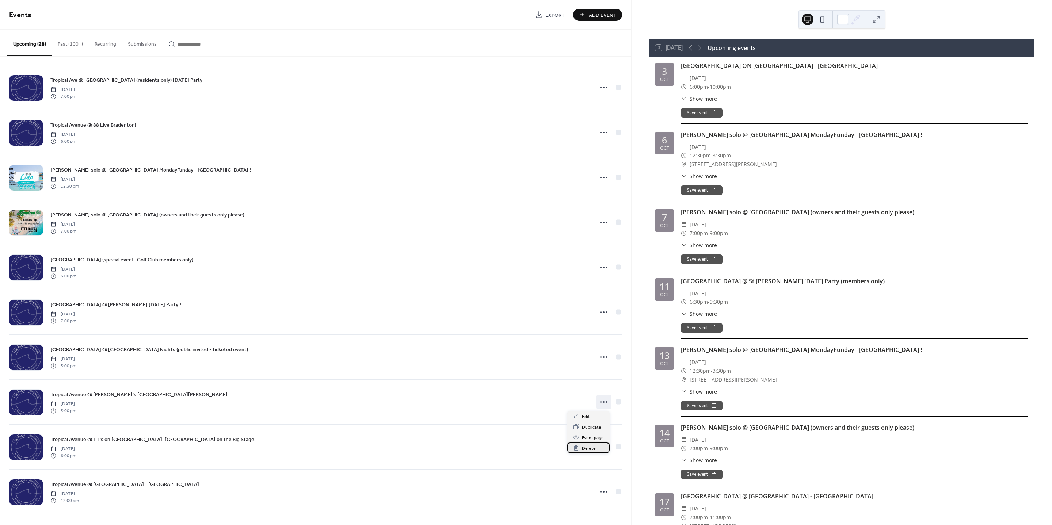
click at [589, 445] on span "Delete" at bounding box center [589, 449] width 14 height 8
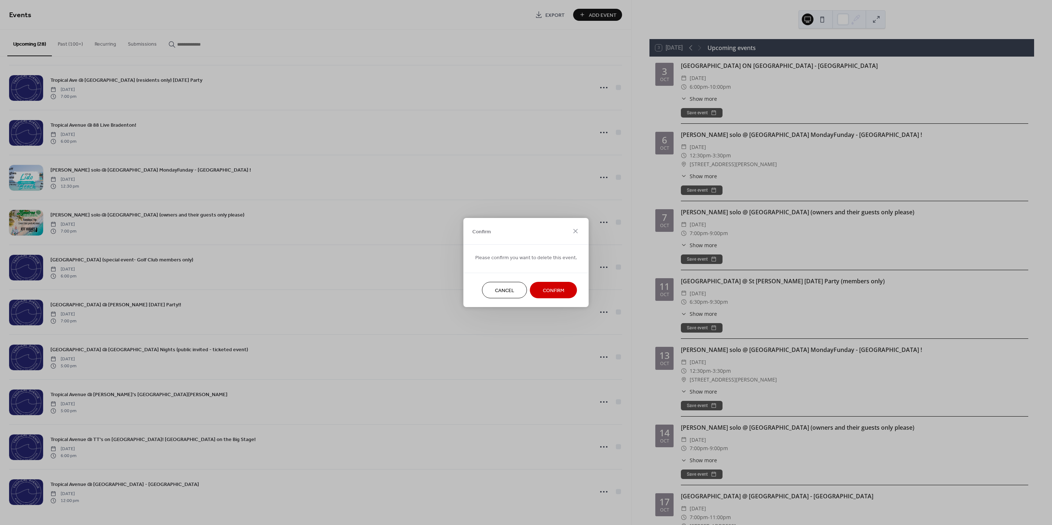
click at [549, 298] on button "Confirm" at bounding box center [553, 290] width 47 height 16
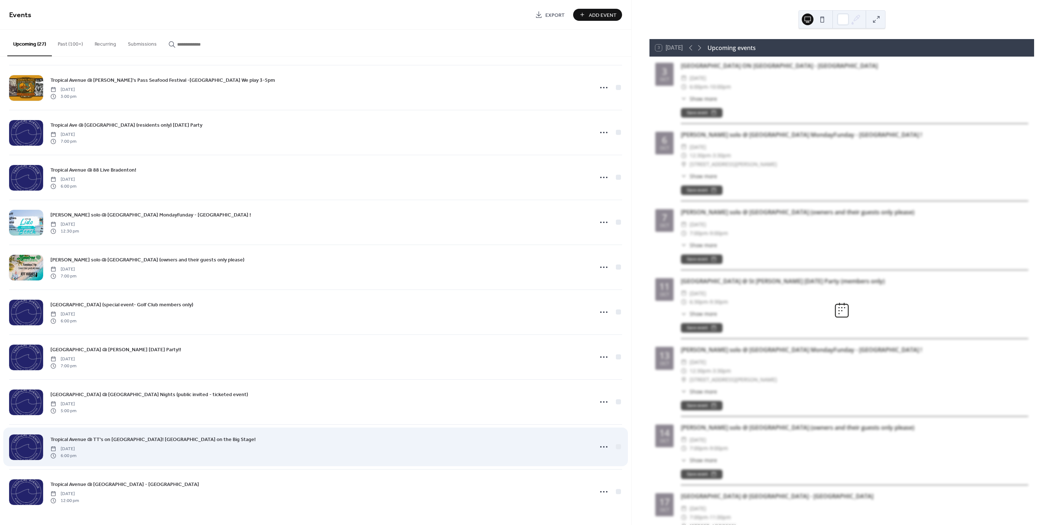
scroll to position [498, 0]
click at [600, 448] on icon at bounding box center [604, 447] width 12 height 12
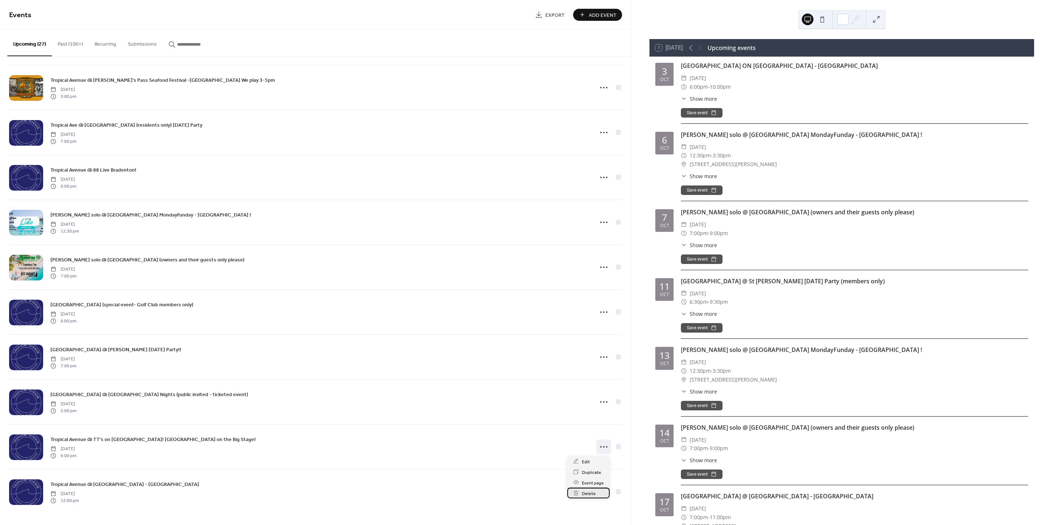
click at [588, 491] on span "Delete" at bounding box center [589, 494] width 14 height 8
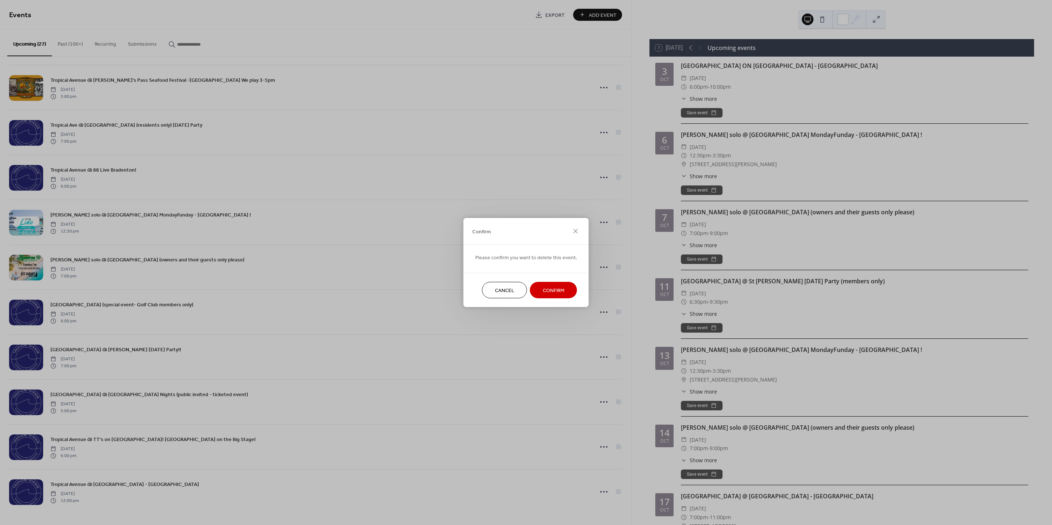
click at [554, 292] on span "Confirm" at bounding box center [554, 291] width 22 height 8
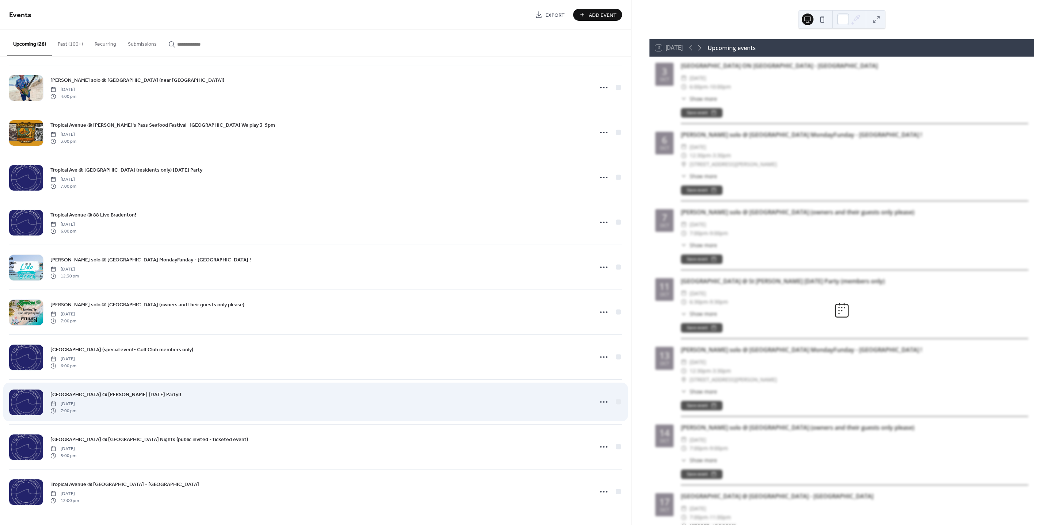
scroll to position [453, 0]
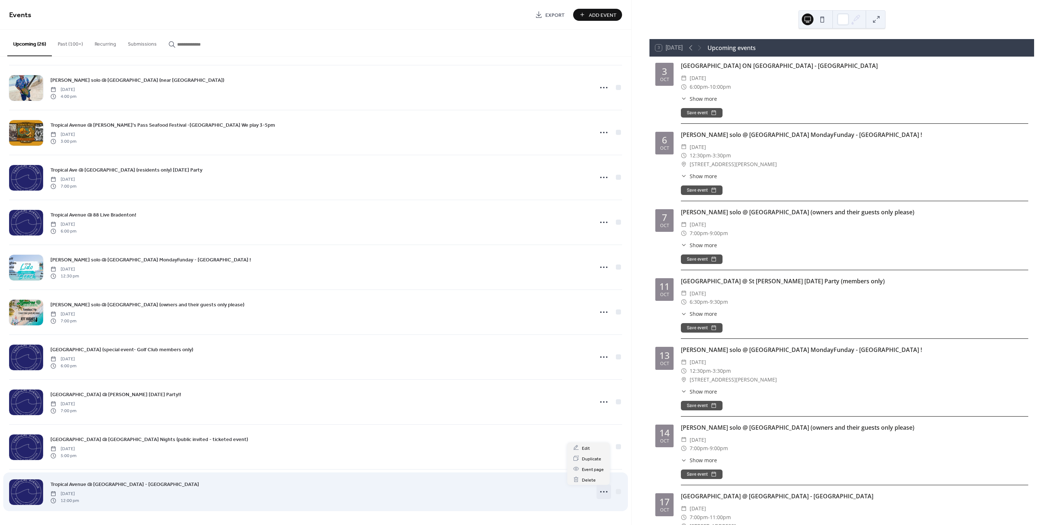
click at [603, 492] on circle at bounding box center [603, 492] width 1 height 1
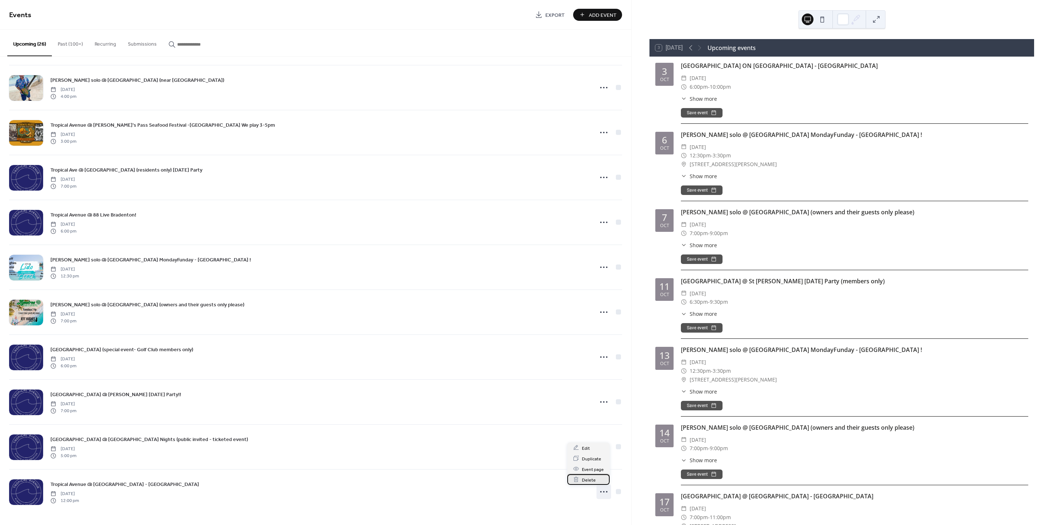
click at [583, 479] on span "Delete" at bounding box center [589, 481] width 14 height 8
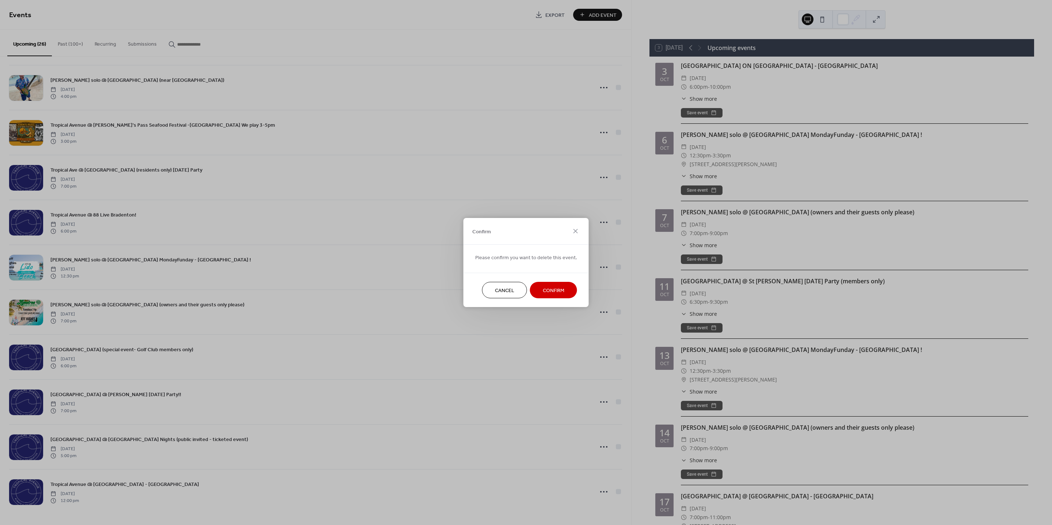
click at [551, 292] on span "Confirm" at bounding box center [554, 291] width 22 height 8
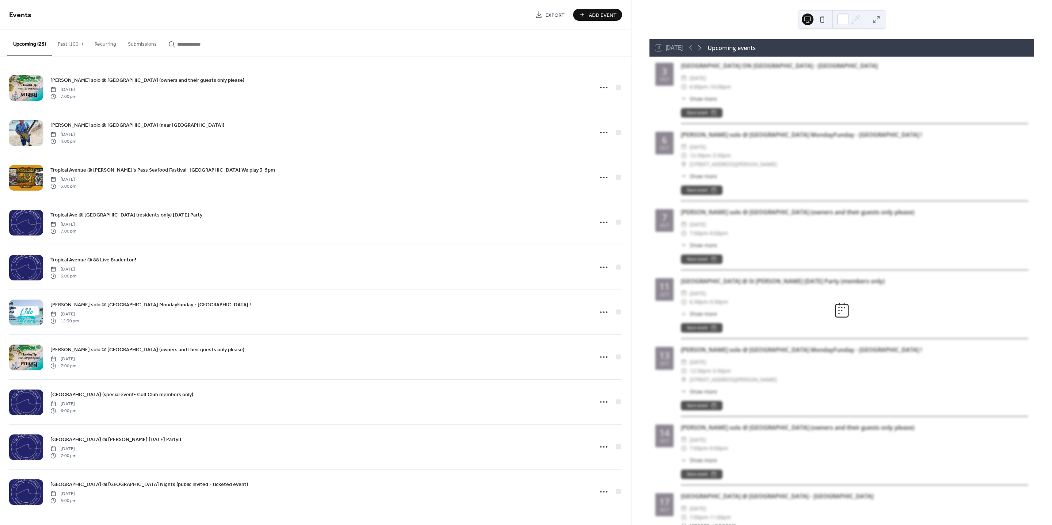
scroll to position [408, 0]
